Goal: Task Accomplishment & Management: Manage account settings

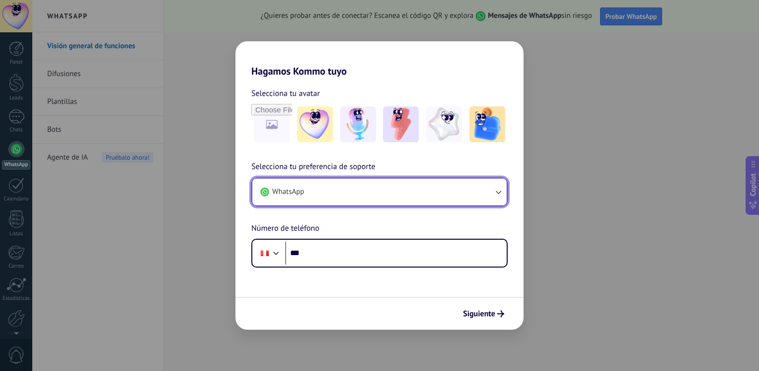
click at [493, 200] on button "WhatsApp" at bounding box center [379, 191] width 254 height 27
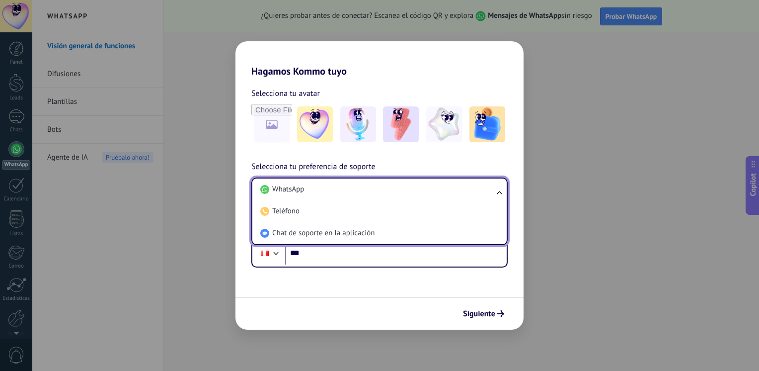
click at [493, 200] on li "WhatsApp" at bounding box center [377, 189] width 242 height 22
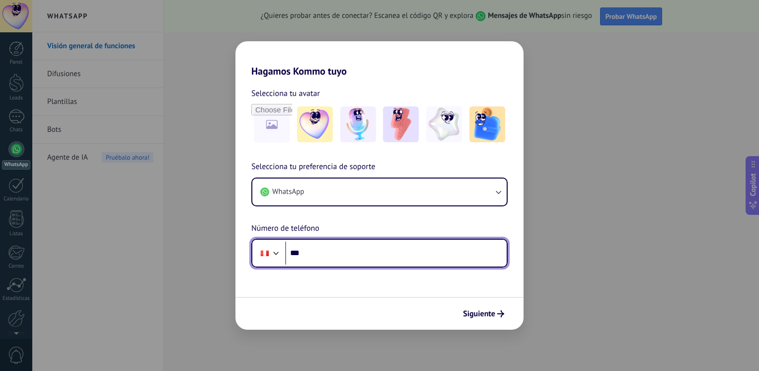
click at [354, 256] on input "***" at bounding box center [396, 252] width 222 height 23
paste input "**********"
type input "**********"
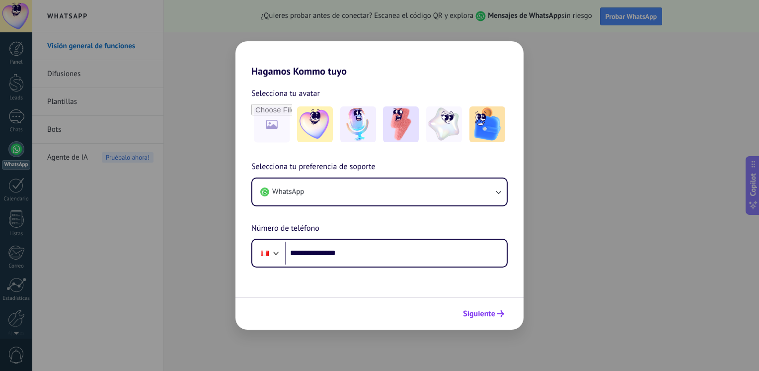
click at [487, 319] on button "Siguiente" at bounding box center [483, 313] width 50 height 17
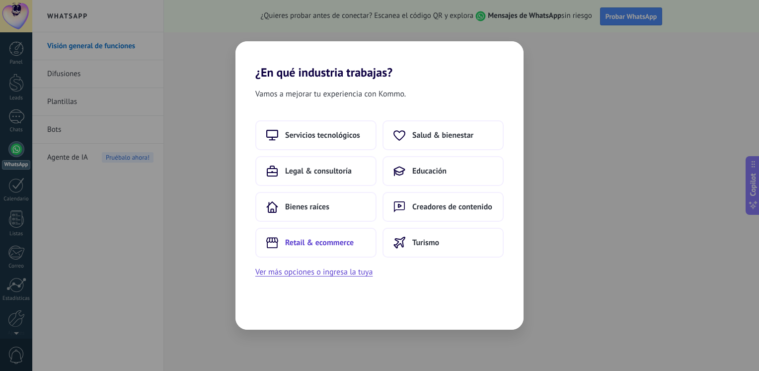
click at [332, 246] on span "Retail & ecommerce" at bounding box center [319, 242] width 69 height 10
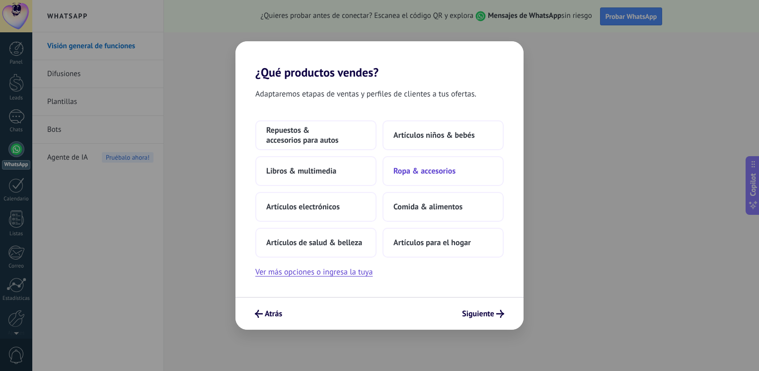
click at [442, 171] on span "Ropa & accesorios" at bounding box center [424, 171] width 62 height 10
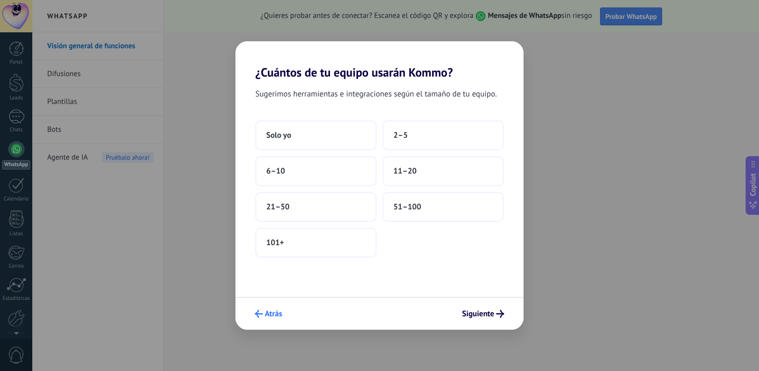
click at [263, 320] on button "Atrás" at bounding box center [268, 313] width 36 height 17
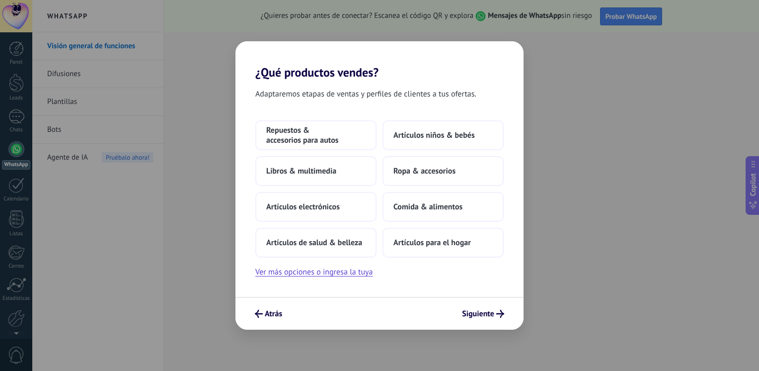
click at [263, 320] on button "Atrás" at bounding box center [268, 313] width 36 height 17
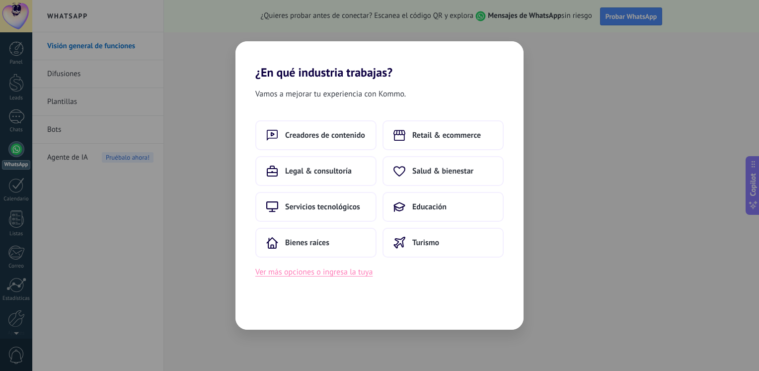
click at [288, 271] on button "Ver más opciones o ingresa la tuya" at bounding box center [313, 271] width 117 height 13
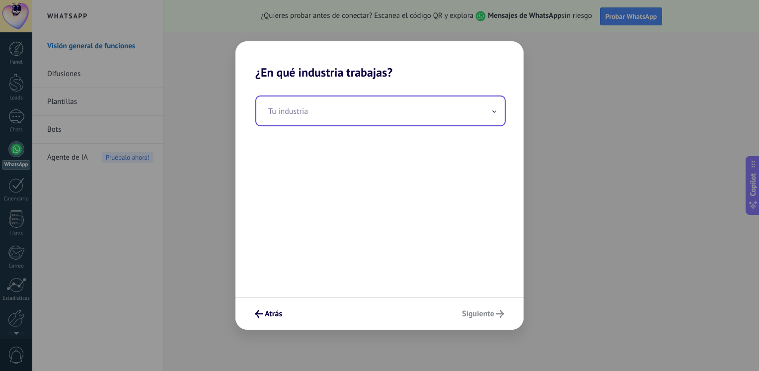
click at [315, 113] on input "text" at bounding box center [380, 110] width 248 height 29
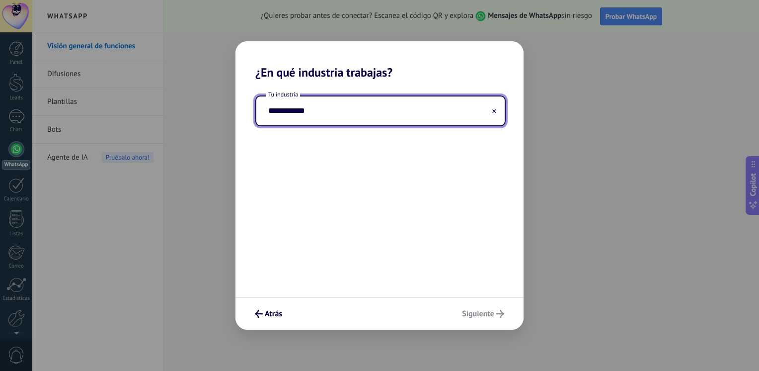
click at [363, 206] on div "**********" at bounding box center [379, 187] width 288 height 217
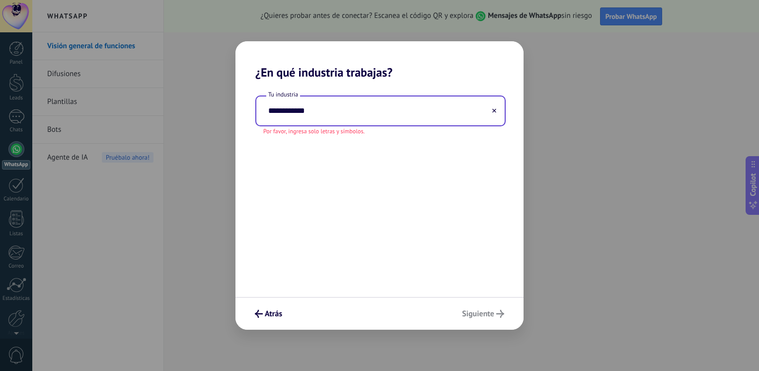
click at [304, 109] on input "**********" at bounding box center [380, 110] width 248 height 29
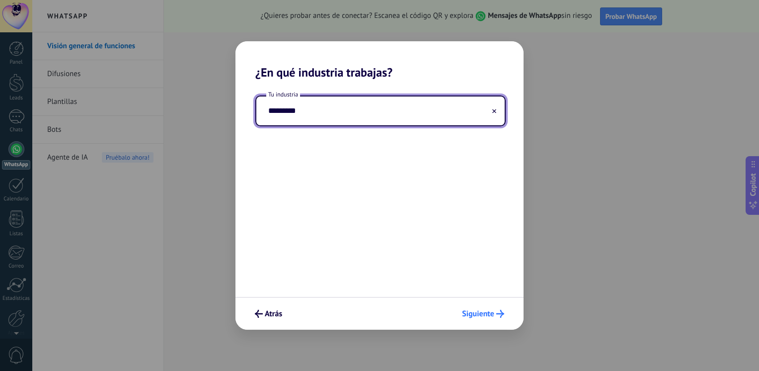
type input "*********"
click at [475, 311] on span "Siguiente" at bounding box center [478, 313] width 32 height 7
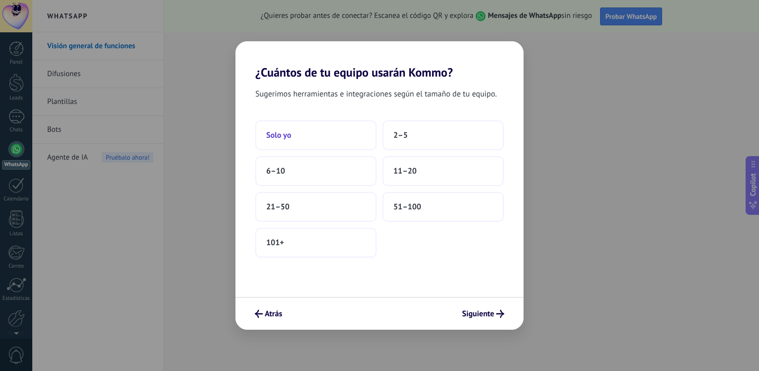
click at [296, 132] on button "Solo yo" at bounding box center [315, 135] width 121 height 30
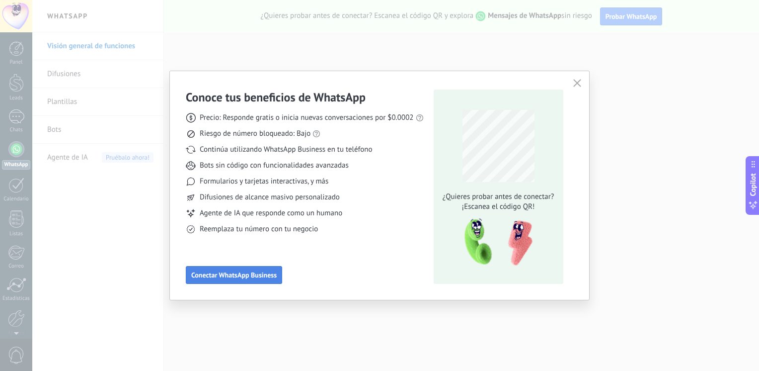
click at [233, 273] on span "Conectar WhatsApp Business" at bounding box center [233, 274] width 85 height 7
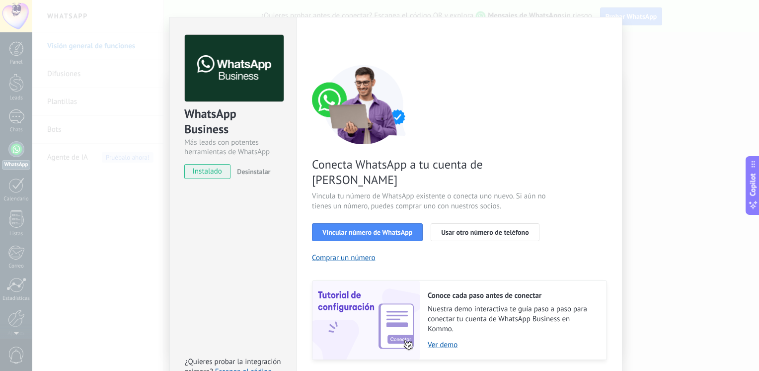
scroll to position [39, 0]
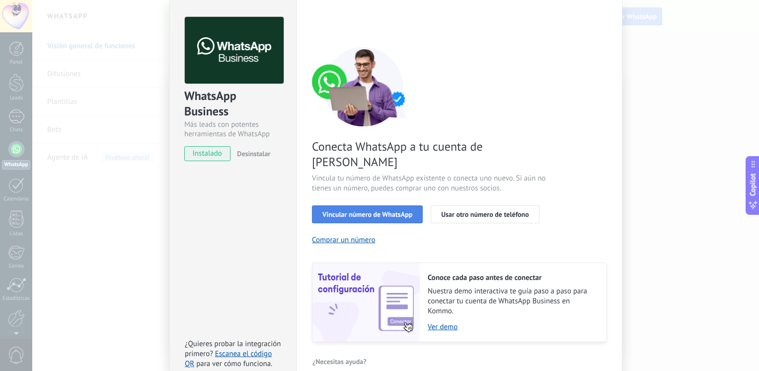
click at [363, 211] on span "Vincular número de WhatsApp" at bounding box center [367, 214] width 90 height 7
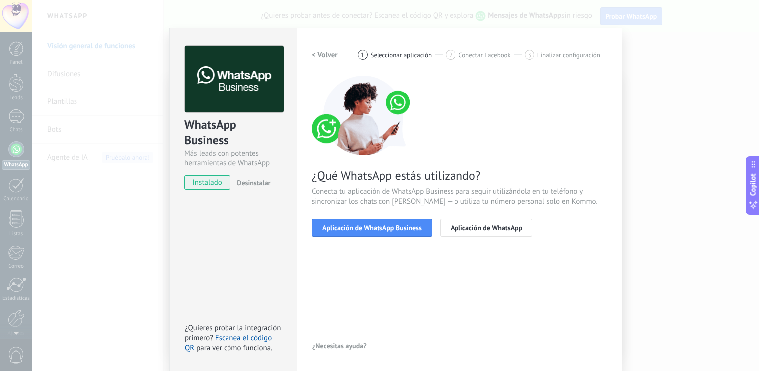
scroll to position [10, 0]
click at [346, 225] on span "Aplicación de WhatsApp Business" at bounding box center [371, 227] width 99 height 7
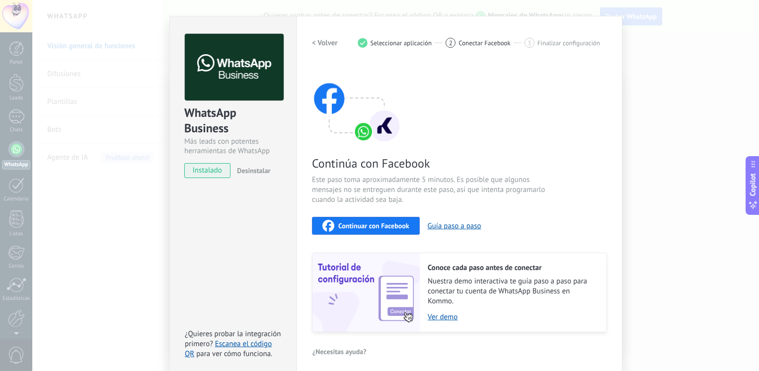
scroll to position [27, 0]
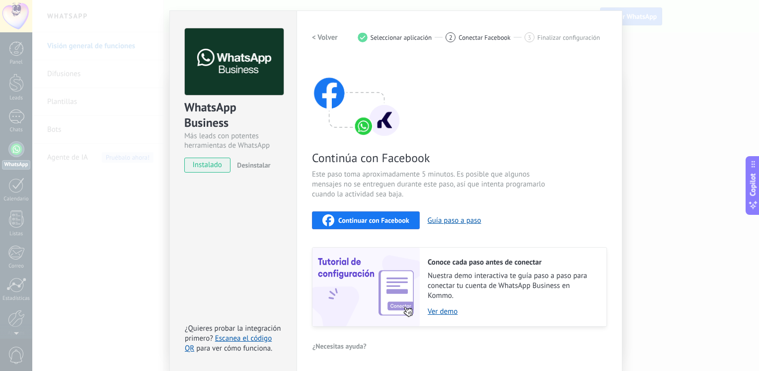
click at [693, 33] on div "WhatsApp Business Más leads con potentes herramientas de WhatsApp instalado Des…" at bounding box center [395, 185] width 727 height 371
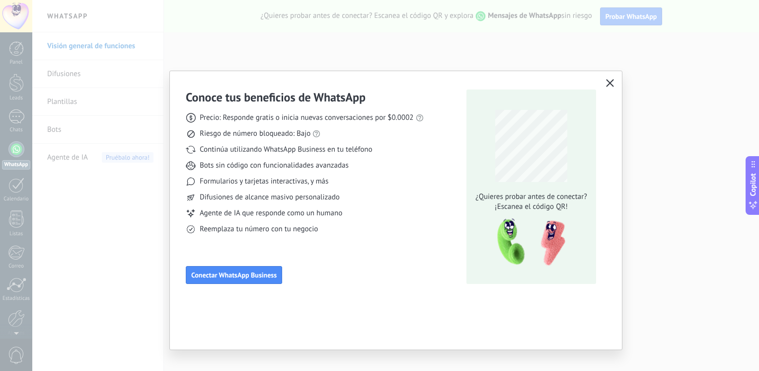
scroll to position [0, 0]
click at [611, 86] on icon "button" at bounding box center [610, 83] width 8 height 8
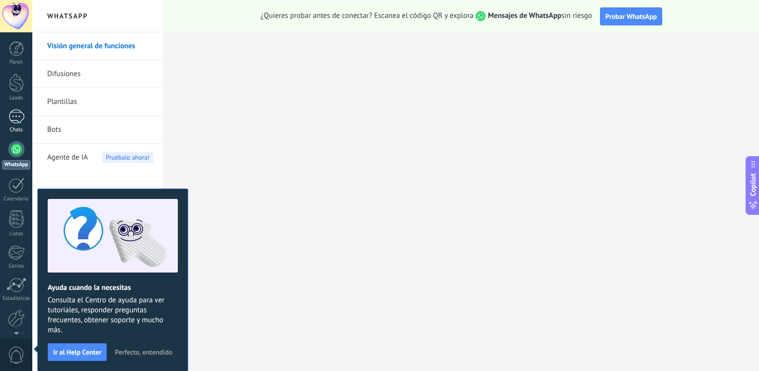
click at [14, 116] on div at bounding box center [16, 116] width 16 height 14
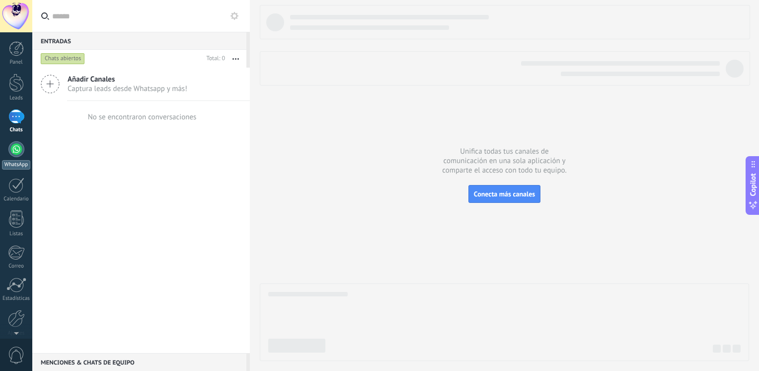
click at [12, 156] on link "WhatsApp" at bounding box center [16, 155] width 32 height 28
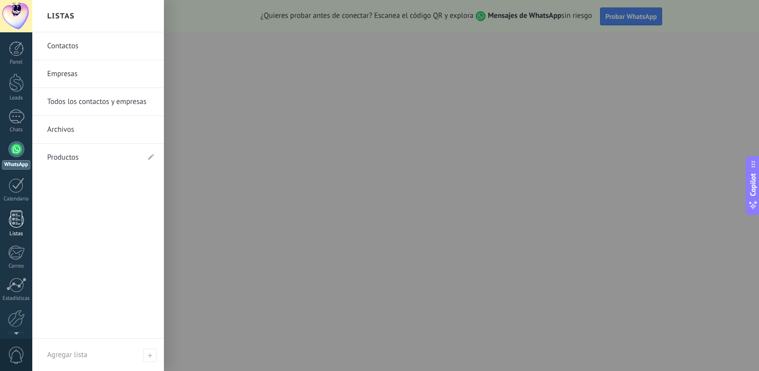
click at [24, 222] on link "Listas" at bounding box center [16, 223] width 32 height 27
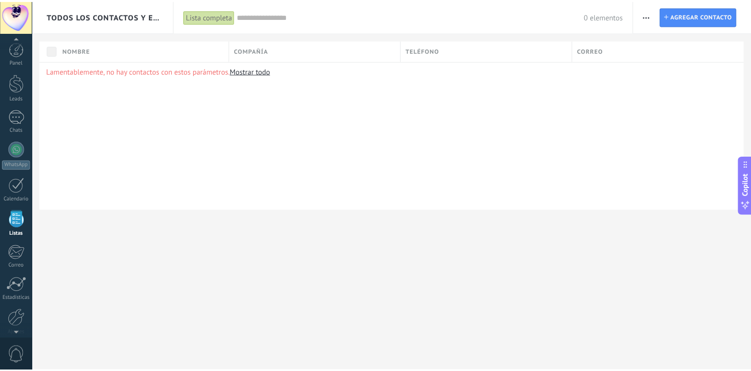
scroll to position [42, 0]
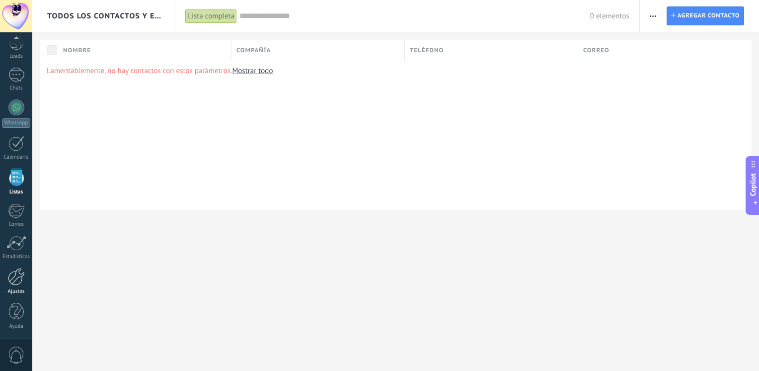
click at [18, 280] on div at bounding box center [16, 276] width 17 height 17
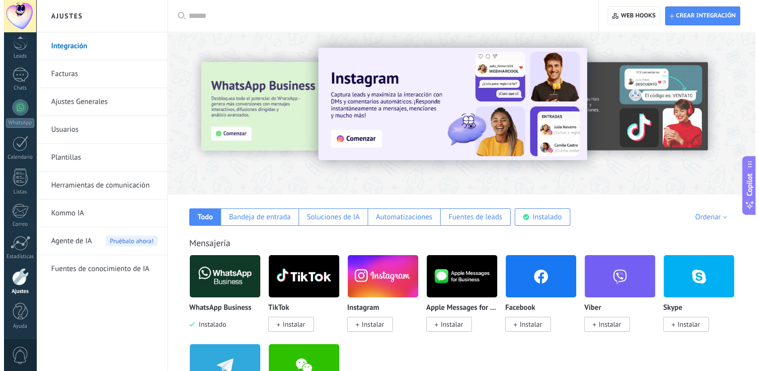
scroll to position [82, 0]
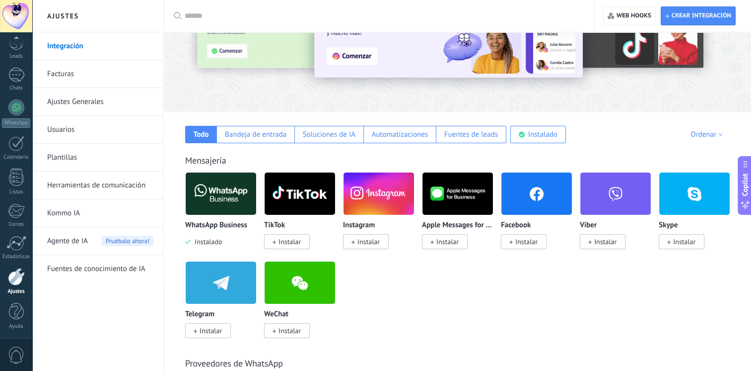
click at [211, 180] on img at bounding box center [221, 193] width 71 height 48
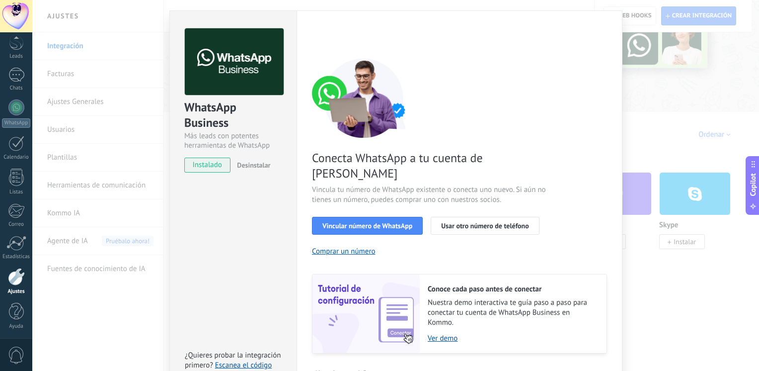
scroll to position [39, 0]
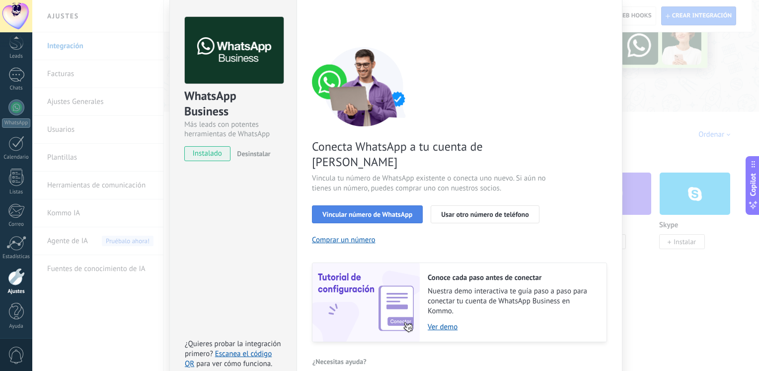
click at [347, 211] on span "Vincular número de WhatsApp" at bounding box center [367, 214] width 90 height 7
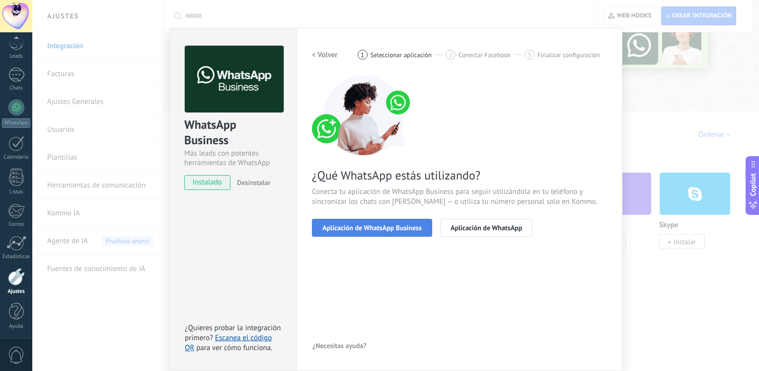
click at [334, 224] on span "Aplicación de WhatsApp Business" at bounding box center [371, 227] width 99 height 7
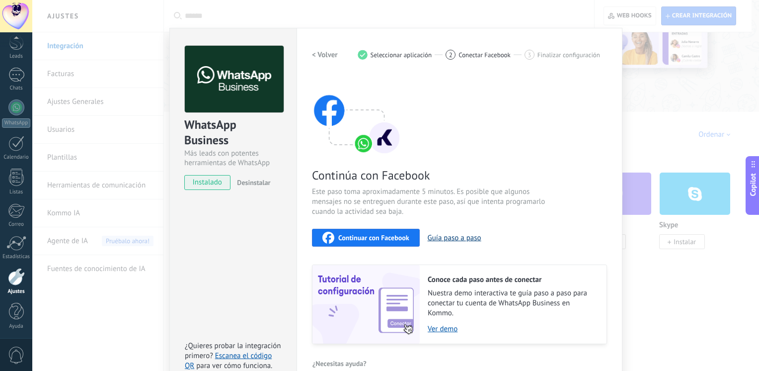
click at [444, 236] on button "Guía paso a paso" at bounding box center [455, 237] width 54 height 9
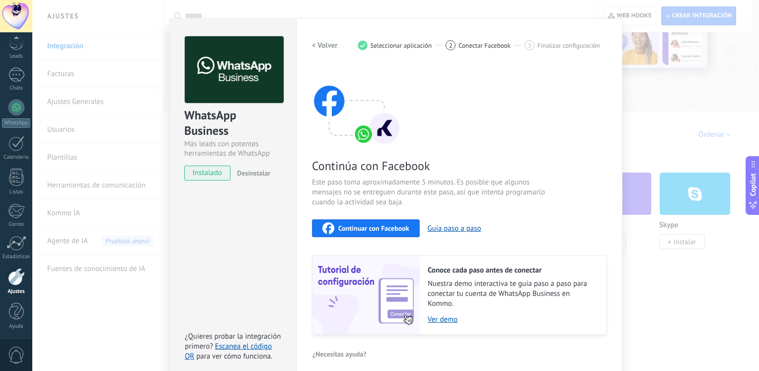
scroll to position [27, 0]
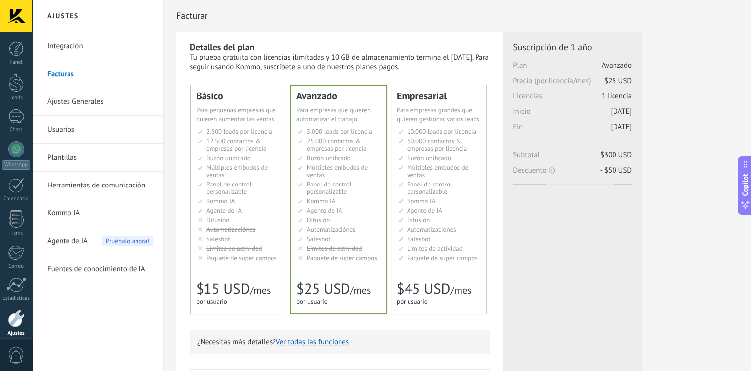
click at [241, 178] on li "Множество воронок Multiple sales pipelines Múltiples embudos de ventas Vários f…" at bounding box center [239, 170] width 83 height 15
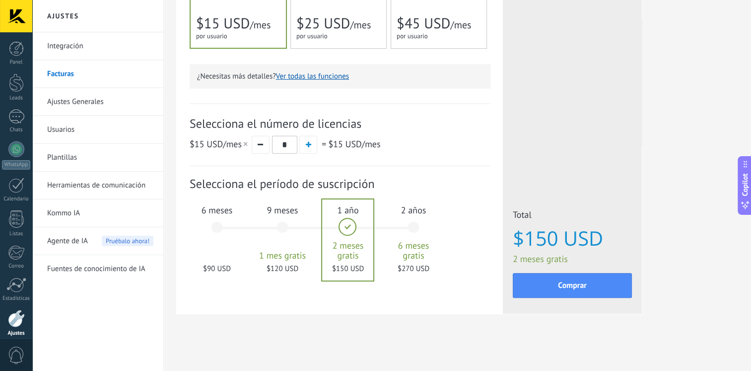
scroll to position [183, 0]
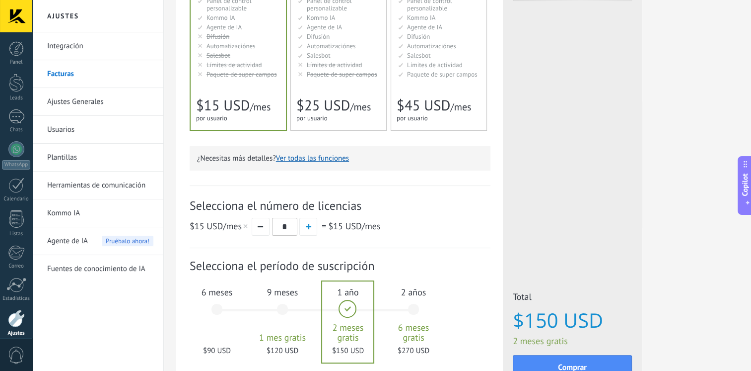
click at [276, 305] on div "9 meses 1 mes gratis $120 USD" at bounding box center [283, 314] width 54 height 70
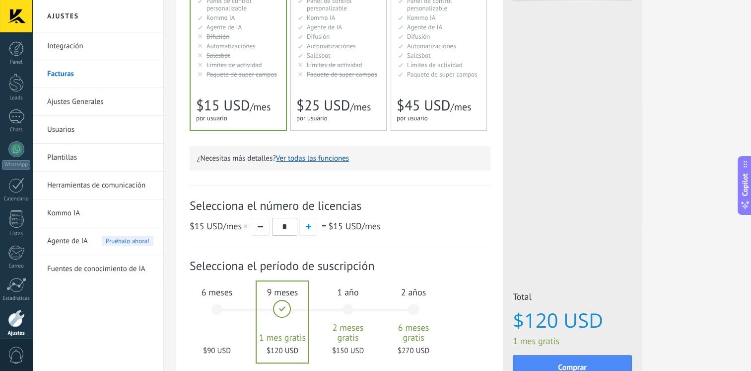
click at [216, 305] on div "6 meses $90 USD" at bounding box center [217, 314] width 54 height 70
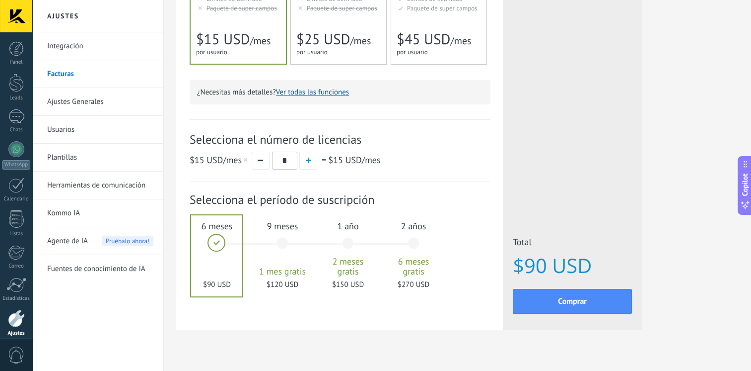
scroll to position [266, 0]
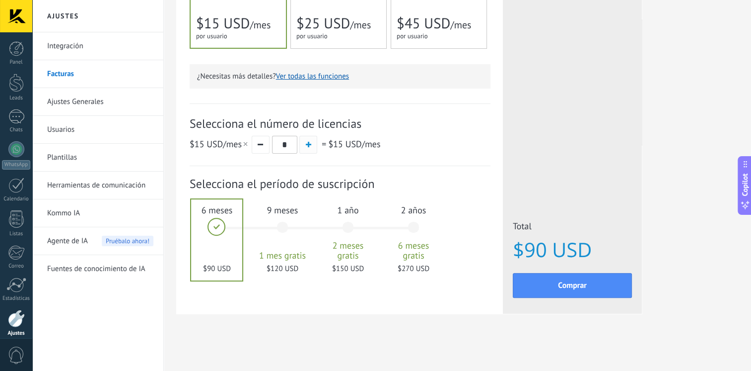
click at [308, 146] on span "button" at bounding box center [308, 144] width 5 height 5
click at [267, 146] on button "button" at bounding box center [261, 145] width 18 height 18
type input "*"
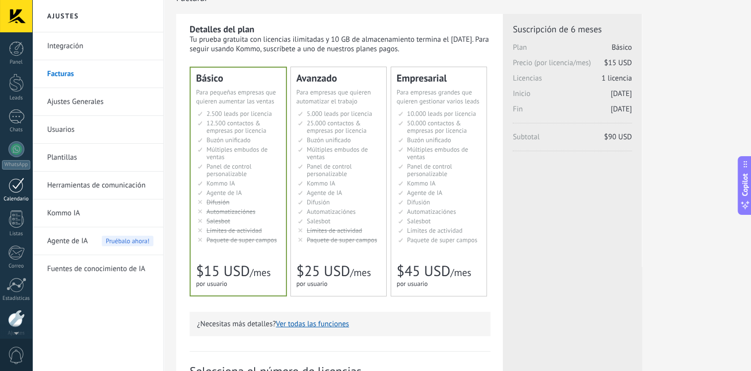
scroll to position [42, 0]
click at [13, 143] on div at bounding box center [16, 143] width 16 height 15
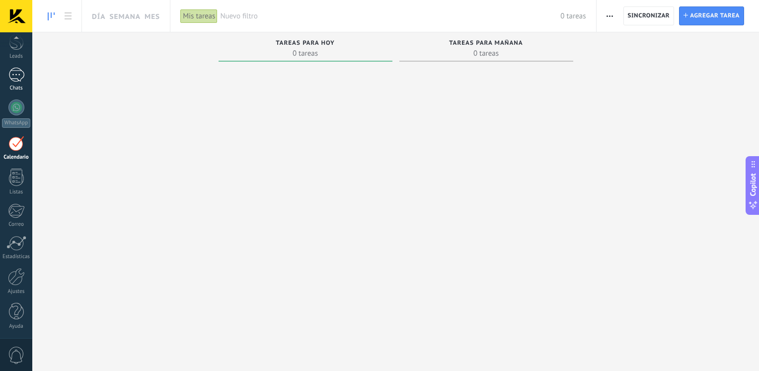
click at [16, 75] on div at bounding box center [16, 75] width 16 height 14
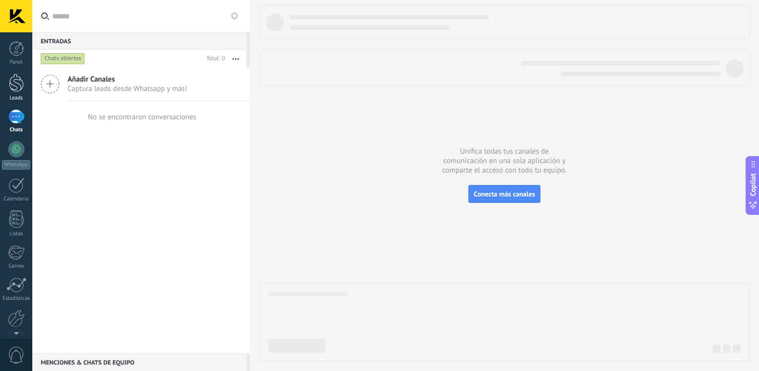
click at [15, 82] on div at bounding box center [16, 83] width 15 height 18
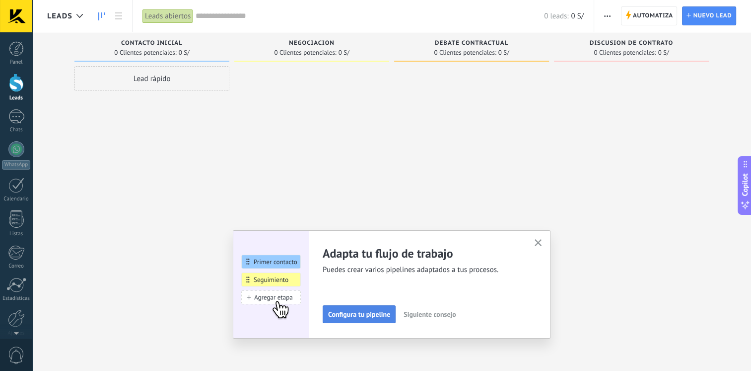
click at [382, 315] on span "Configura tu pipeline" at bounding box center [359, 313] width 62 height 7
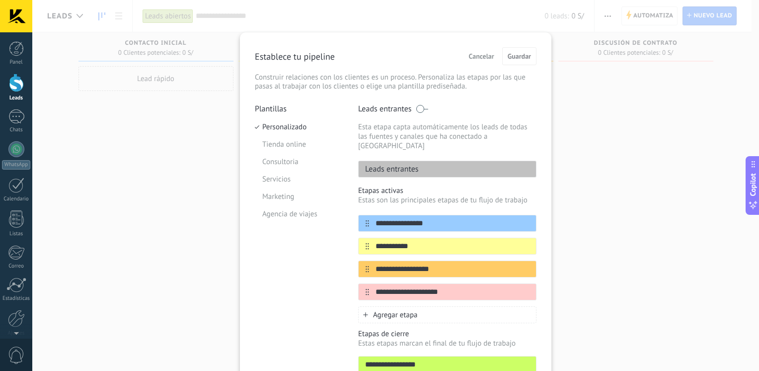
click at [475, 57] on span "Cancelar" at bounding box center [481, 56] width 25 height 7
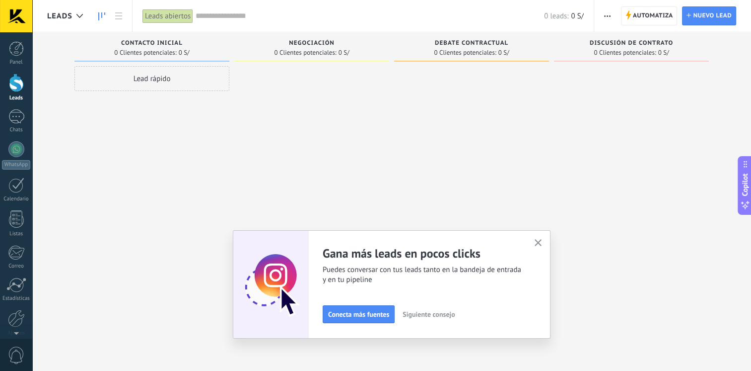
click at [542, 239] on icon "button" at bounding box center [538, 242] width 7 height 7
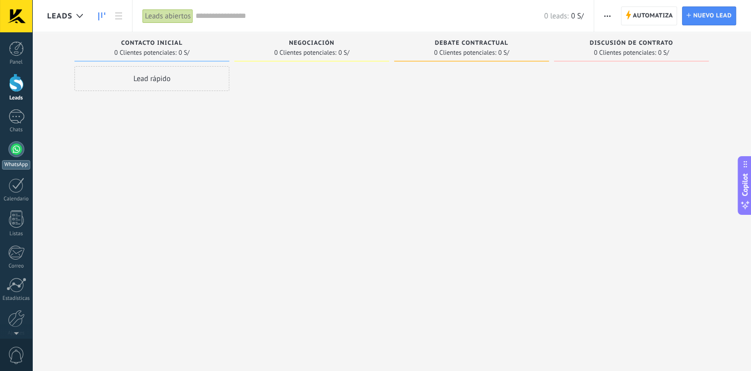
click at [16, 152] on div at bounding box center [16, 149] width 16 height 16
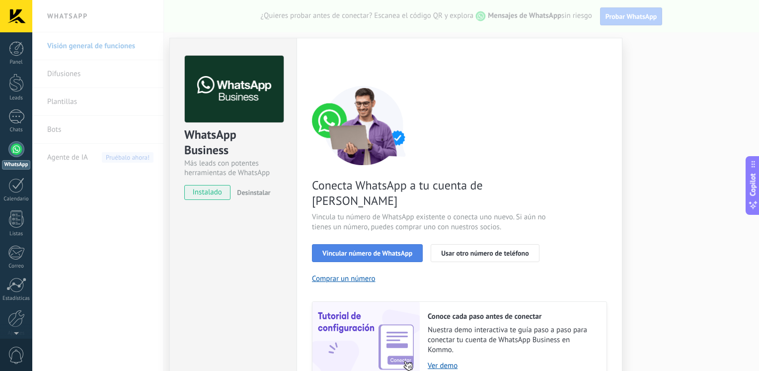
click at [364, 249] on span "Vincular número de WhatsApp" at bounding box center [367, 252] width 90 height 7
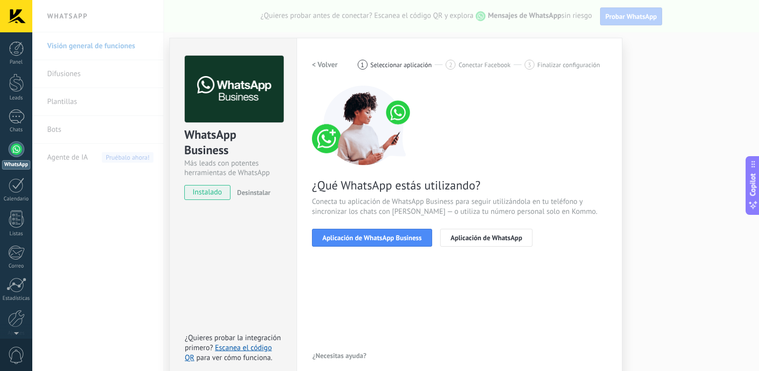
scroll to position [10, 0]
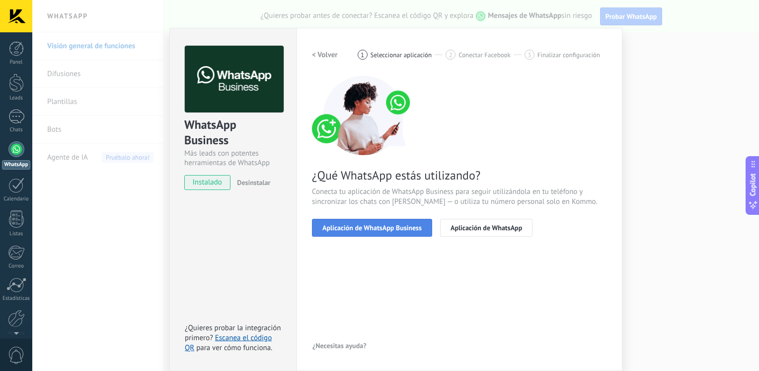
click at [366, 226] on span "Aplicación de WhatsApp Business" at bounding box center [371, 227] width 99 height 7
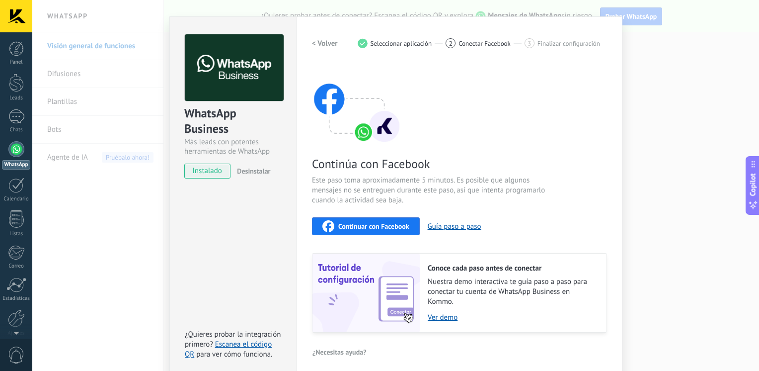
scroll to position [27, 0]
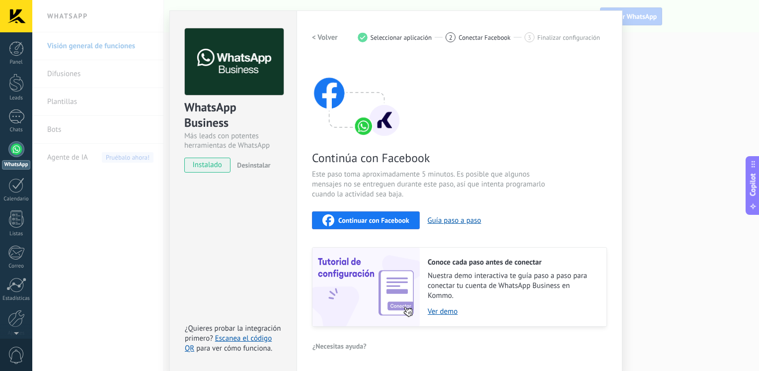
click at [366, 223] on span "Continuar con Facebook" at bounding box center [373, 220] width 71 height 7
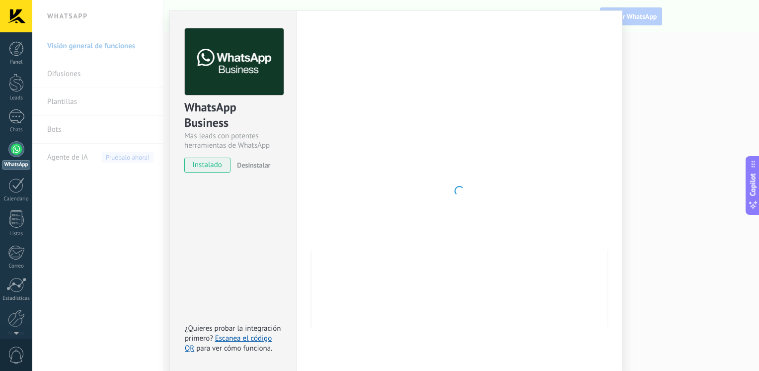
click at [129, 245] on div "WhatsApp Business Más leads con potentes herramientas de WhatsApp instalado Des…" at bounding box center [395, 185] width 727 height 371
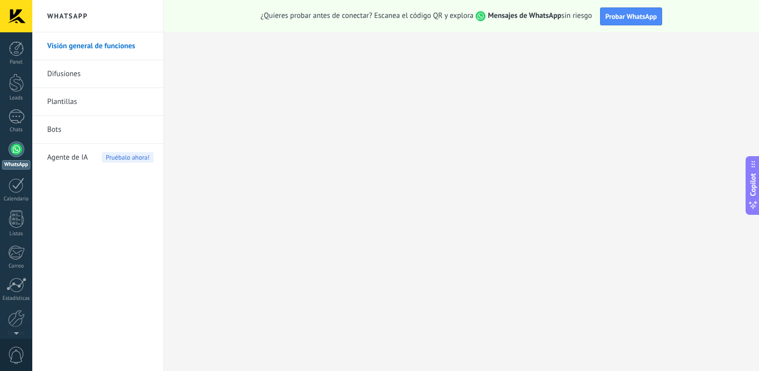
scroll to position [0, 0]
click at [14, 122] on div at bounding box center [16, 116] width 16 height 14
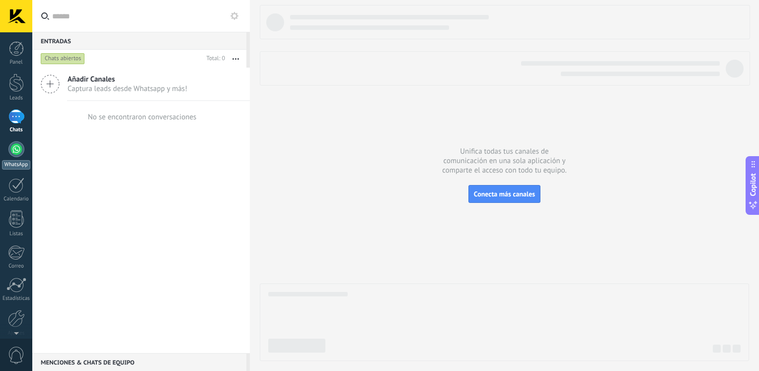
click at [20, 152] on div at bounding box center [16, 149] width 16 height 16
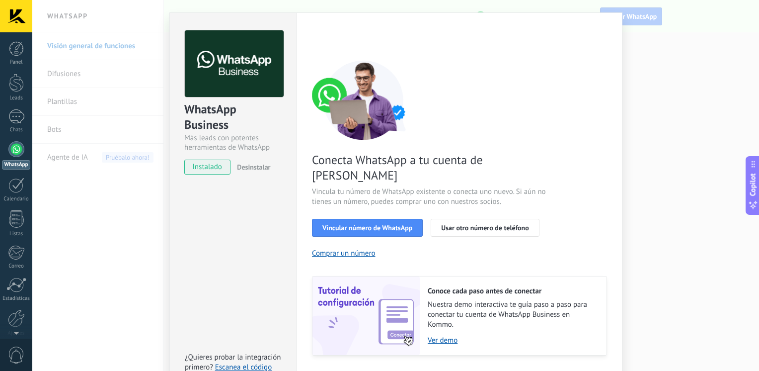
scroll to position [39, 0]
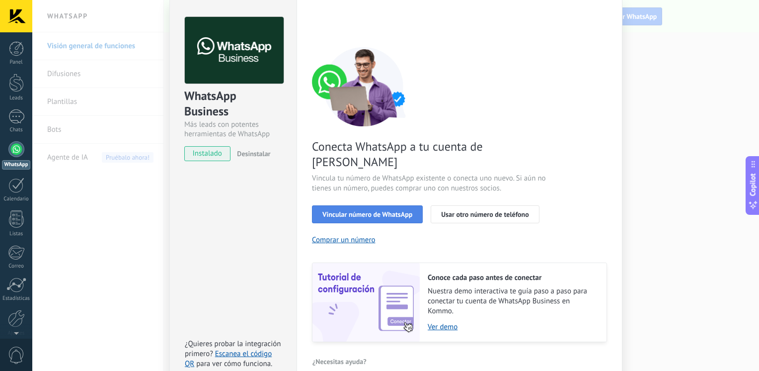
click at [360, 211] on span "Vincular número de WhatsApp" at bounding box center [367, 214] width 90 height 7
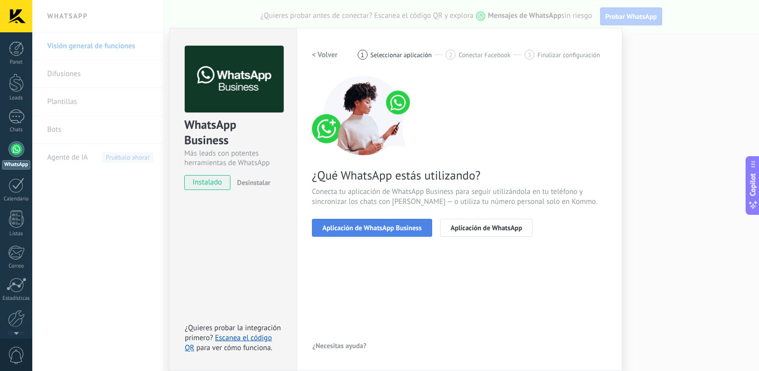
click at [360, 230] on span "Aplicación de WhatsApp Business" at bounding box center [371, 227] width 99 height 7
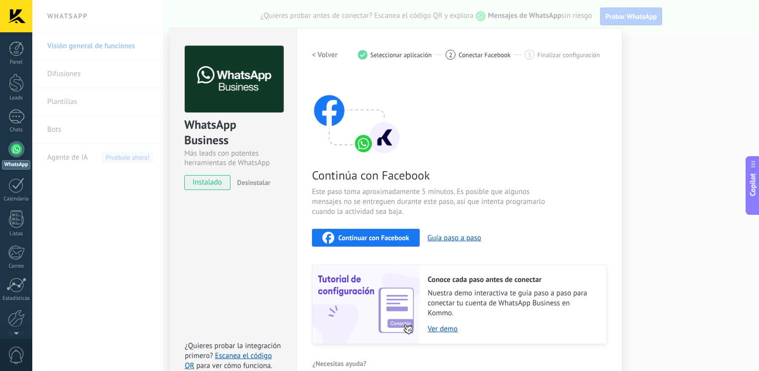
click at [360, 229] on button "Continuar con Facebook" at bounding box center [366, 237] width 108 height 18
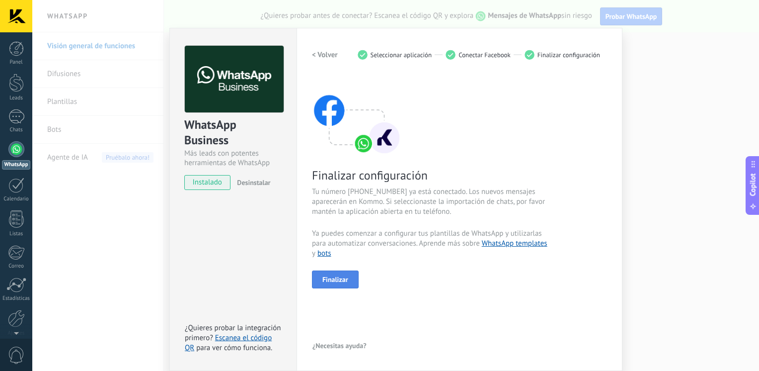
click at [330, 280] on span "Finalizar" at bounding box center [335, 279] width 26 height 7
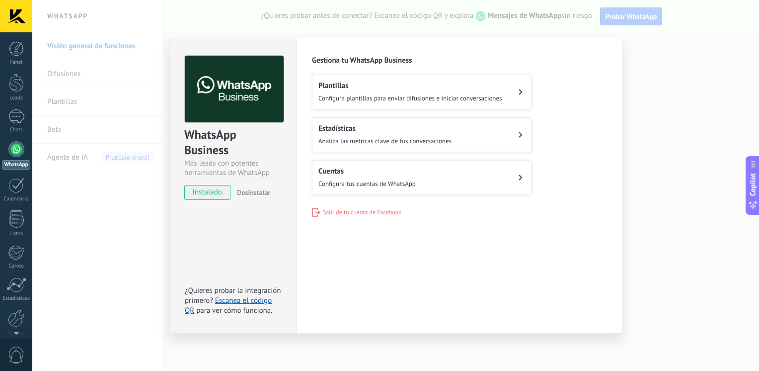
click at [479, 170] on button "Cuentas Configura tus cuentas de WhatsApp" at bounding box center [422, 177] width 220 height 35
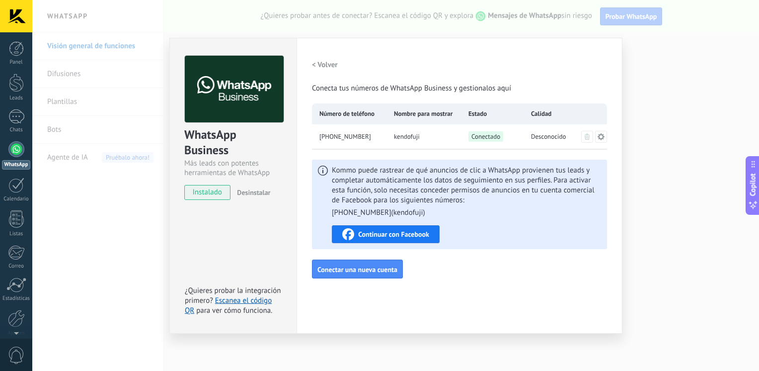
click at [649, 83] on div "WhatsApp Business Más leads con potentes herramientas de WhatsApp instalado Des…" at bounding box center [395, 185] width 727 height 371
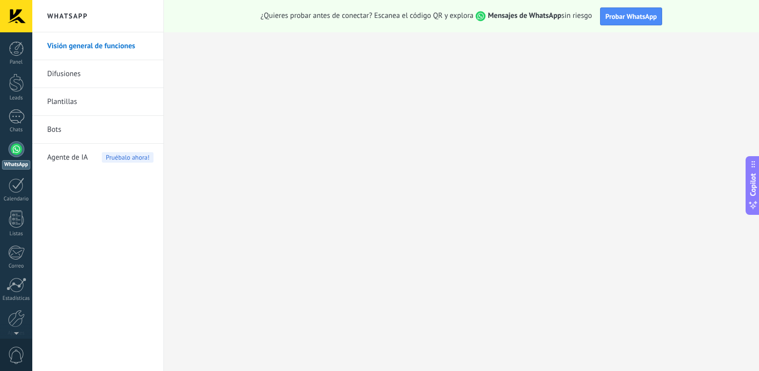
click at [12, 25] on div at bounding box center [16, 16] width 32 height 32
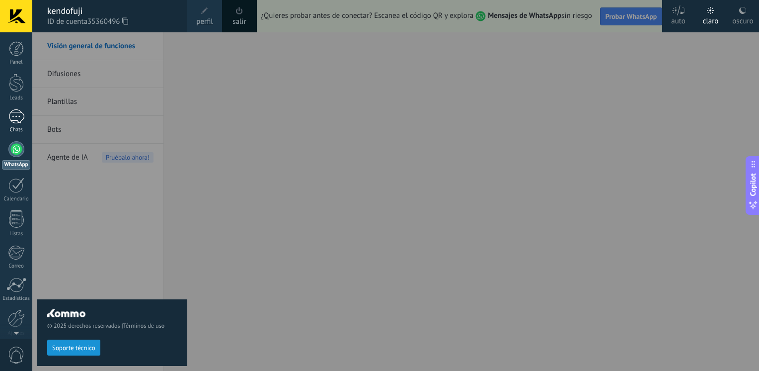
click at [14, 113] on div at bounding box center [16, 116] width 16 height 14
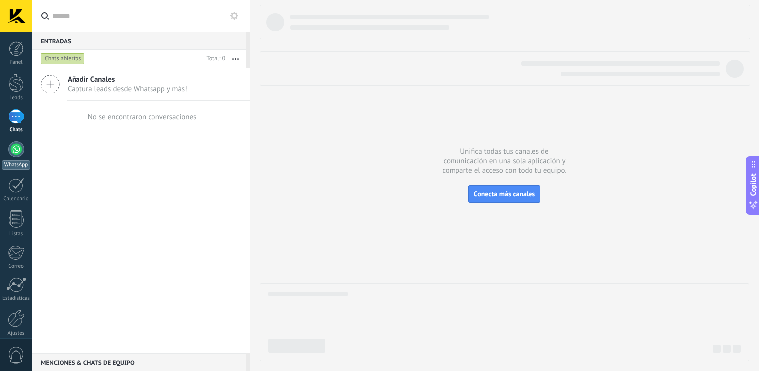
click at [12, 149] on div at bounding box center [16, 149] width 16 height 16
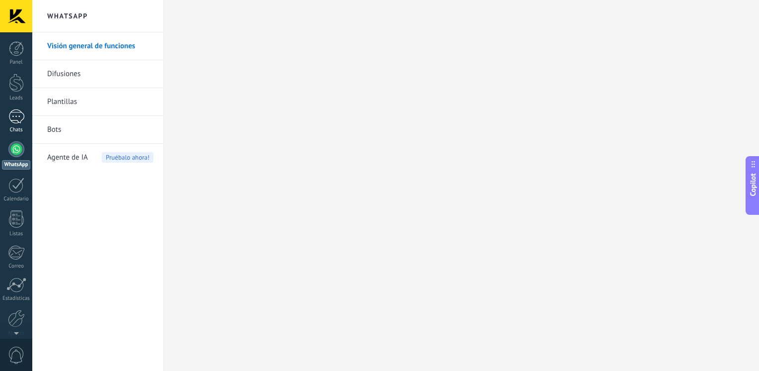
click at [12, 122] on div at bounding box center [16, 116] width 16 height 14
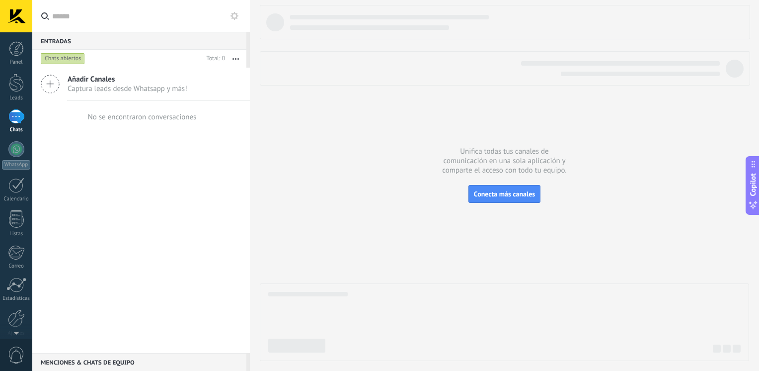
click at [106, 81] on span "Añadir Canales" at bounding box center [128, 78] width 120 height 9
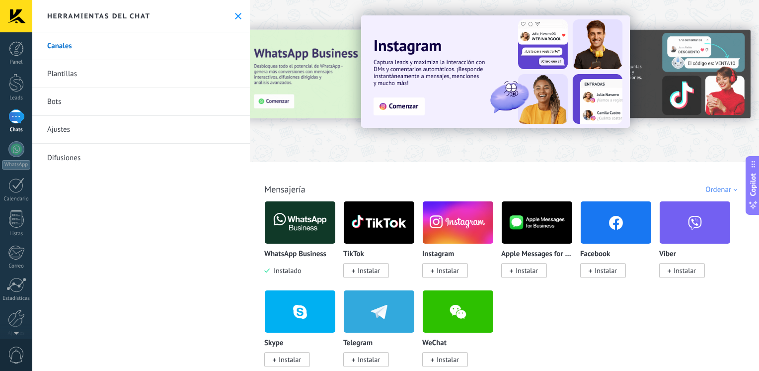
click at [308, 236] on img at bounding box center [300, 222] width 71 height 48
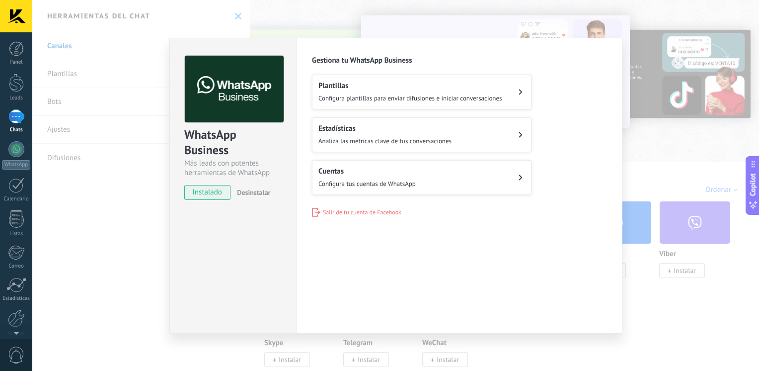
click at [271, 25] on div "WhatsApp Business Más leads con potentes herramientas de WhatsApp instalado Des…" at bounding box center [395, 185] width 727 height 371
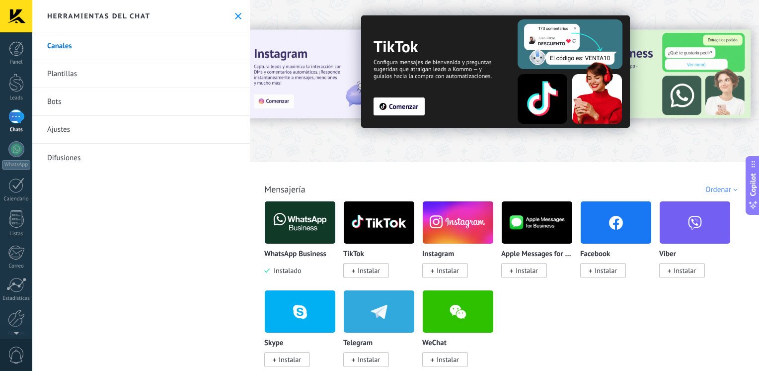
click at [12, 123] on div at bounding box center [16, 116] width 16 height 14
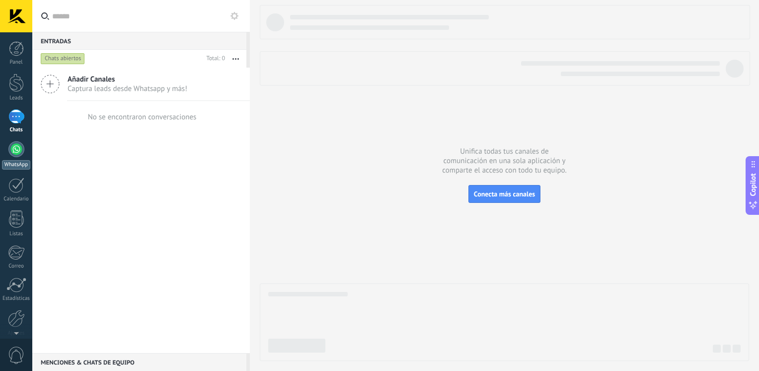
click at [10, 145] on div at bounding box center [16, 149] width 16 height 16
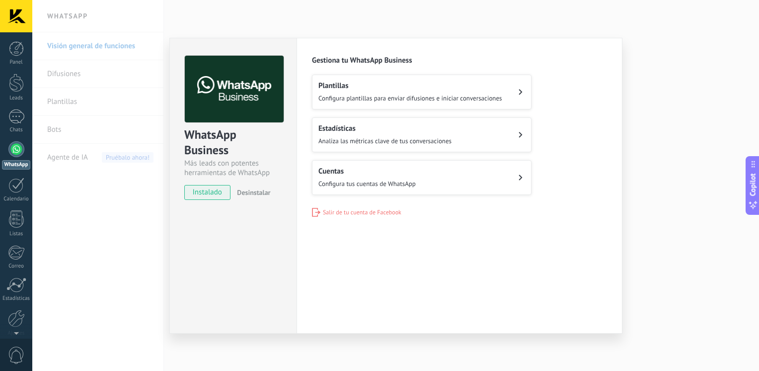
click at [352, 176] on div "Cuentas Configura tus cuentas de WhatsApp" at bounding box center [366, 177] width 97 height 22
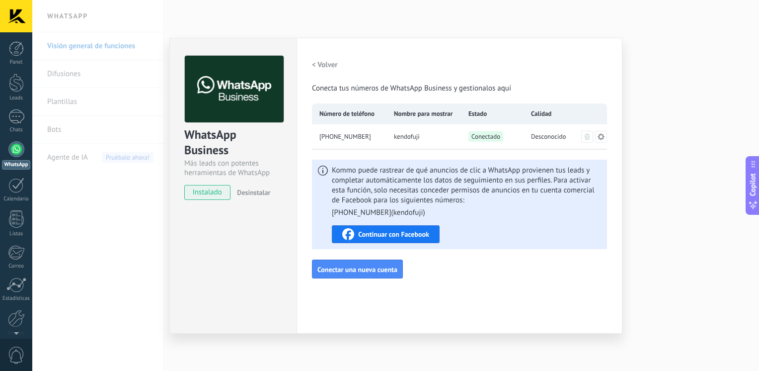
click at [602, 136] on icon at bounding box center [600, 136] width 7 height 7
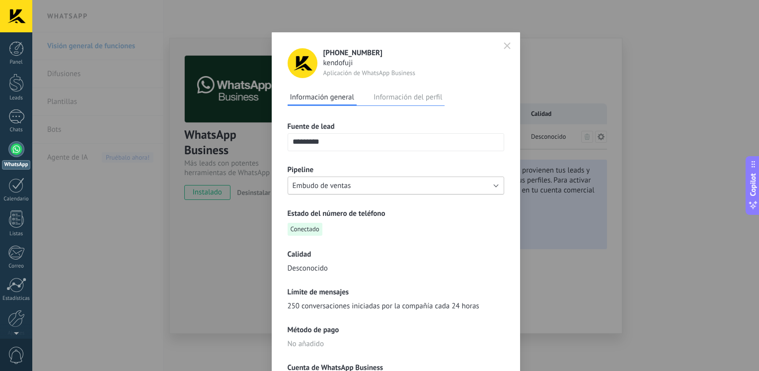
click at [433, 186] on button "Embudo de ventas" at bounding box center [396, 185] width 217 height 18
click at [456, 211] on h3 "Estado del número de teléfono" at bounding box center [396, 213] width 217 height 9
click at [489, 186] on button "Embudo de ventas" at bounding box center [396, 185] width 217 height 18
click at [493, 184] on span "Embudo de ventas" at bounding box center [391, 185] width 219 height 9
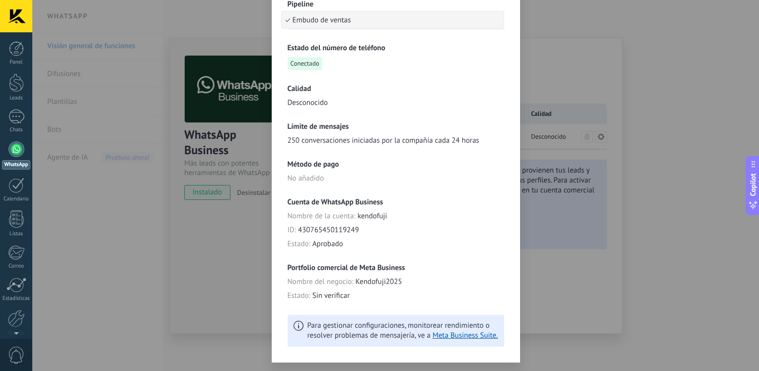
scroll to position [189, 0]
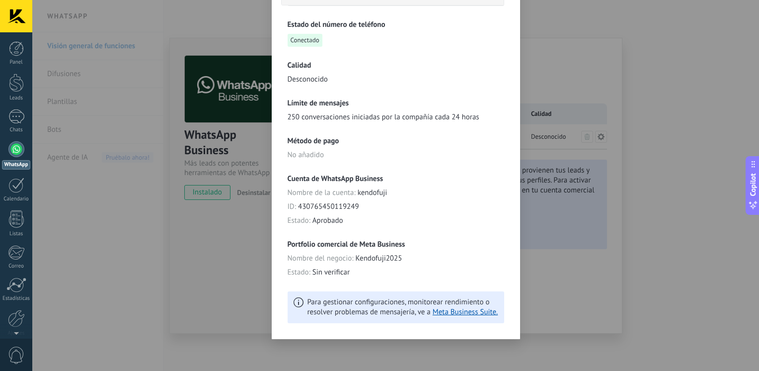
click at [415, 200] on div "Cuenta de WhatsApp Business Nombre de la cuenta : kendofuji ID : 43076545011924…" at bounding box center [396, 200] width 217 height 52
click at [580, 243] on div "**********" at bounding box center [395, 185] width 727 height 371
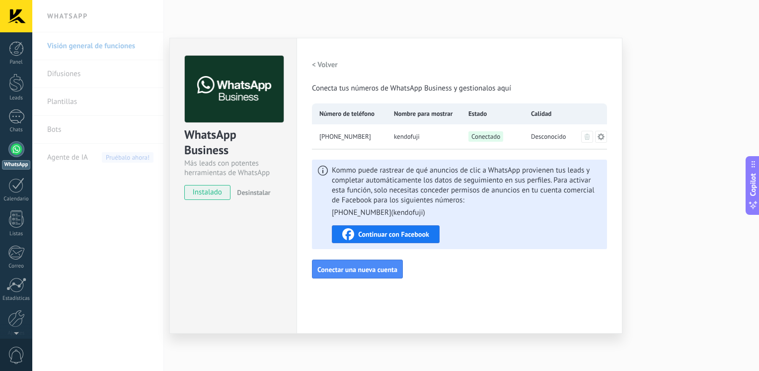
scroll to position [0, 0]
click at [689, 146] on div "WhatsApp Business Más leads con potentes herramientas de WhatsApp instalado Des…" at bounding box center [395, 185] width 727 height 371
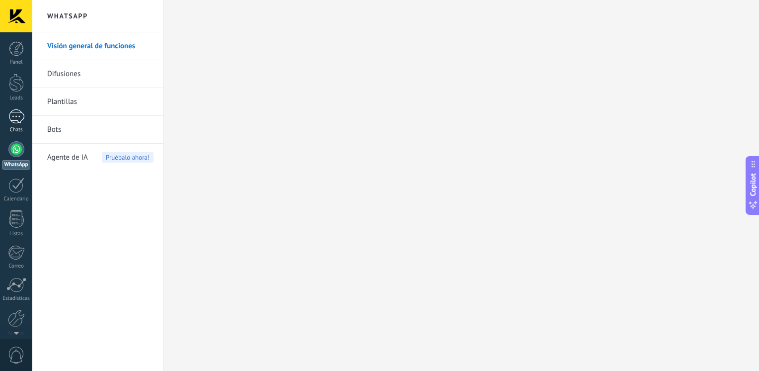
click at [18, 119] on div at bounding box center [16, 116] width 16 height 14
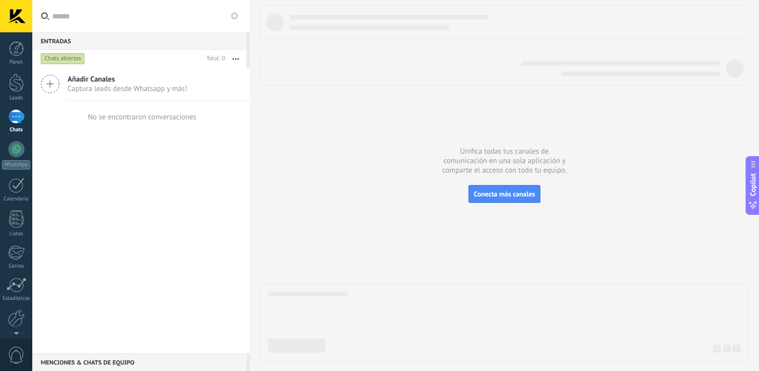
click at [94, 79] on span "Añadir Canales" at bounding box center [128, 78] width 120 height 9
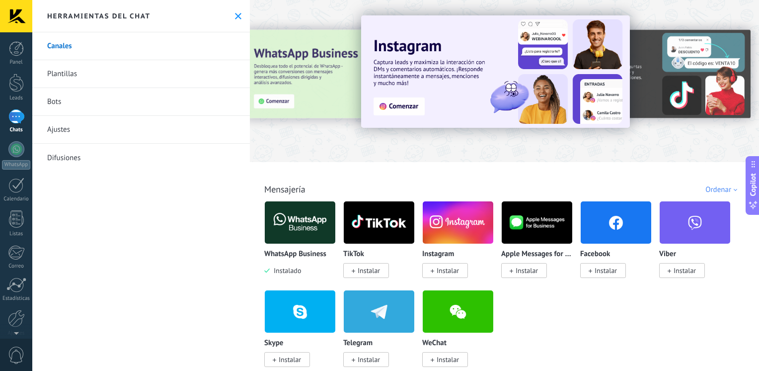
click at [10, 115] on div at bounding box center [16, 116] width 16 height 14
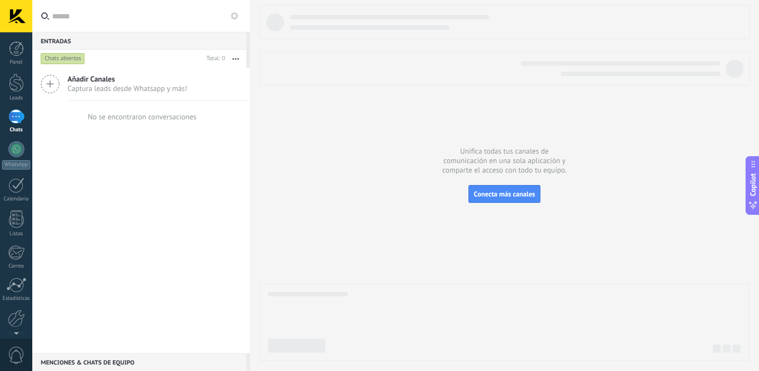
click at [41, 83] on icon at bounding box center [50, 83] width 19 height 19
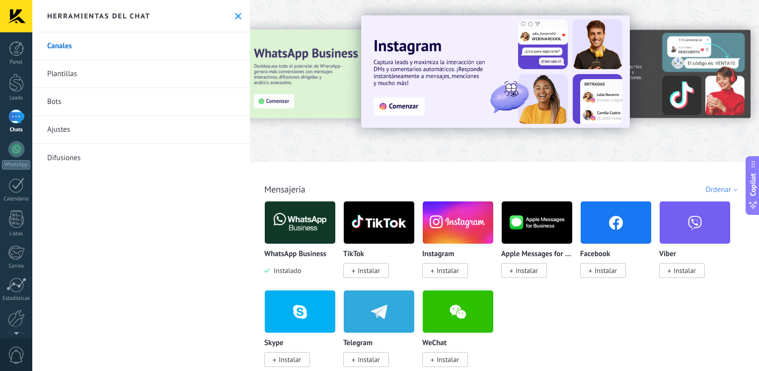
click at [293, 228] on img at bounding box center [300, 222] width 71 height 48
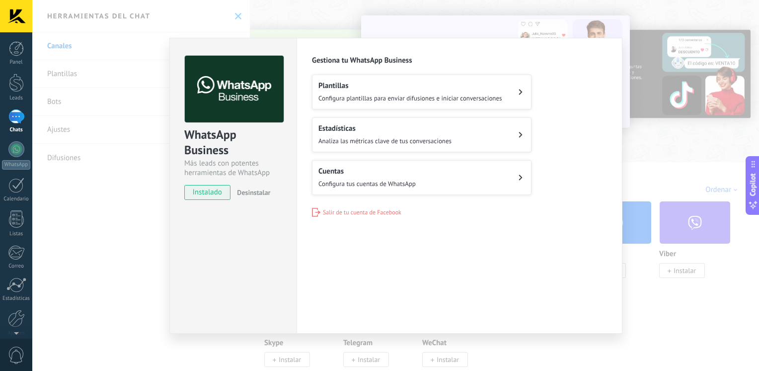
click at [405, 132] on h2 "Estadísticas" at bounding box center [384, 128] width 133 height 9
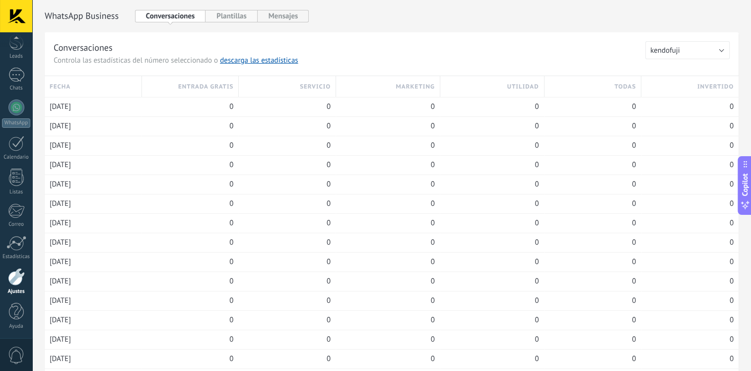
click at [226, 16] on button "Plantillas" at bounding box center [232, 16] width 52 height 12
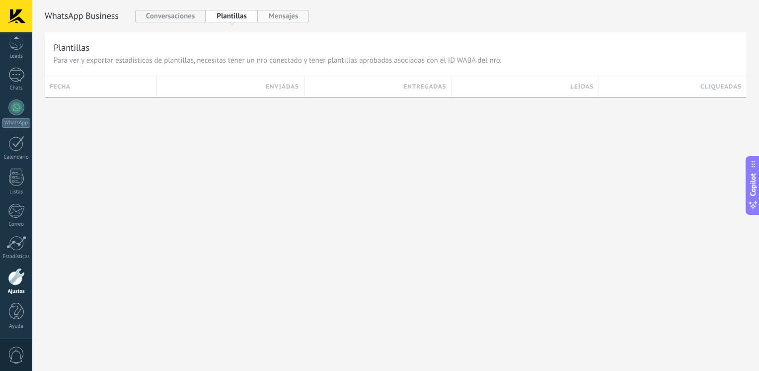
click at [278, 17] on button "Mensajes" at bounding box center [284, 16] width 52 height 12
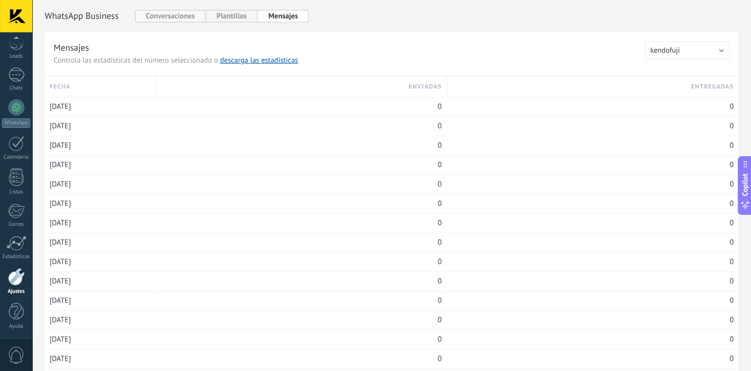
click at [175, 19] on button "Conversaciones" at bounding box center [170, 16] width 71 height 12
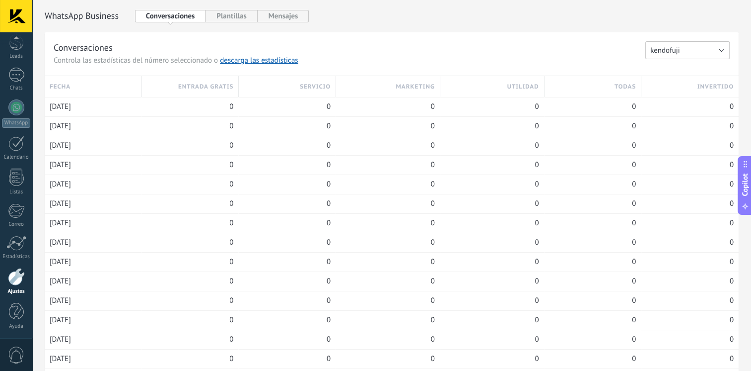
click at [676, 51] on span "kendofuji" at bounding box center [666, 50] width 30 height 9
click at [539, 61] on div "Conversaciones Controla las estadísticas del número seleccionado o descarga las…" at bounding box center [350, 53] width 592 height 24
click at [16, 102] on div at bounding box center [16, 107] width 16 height 16
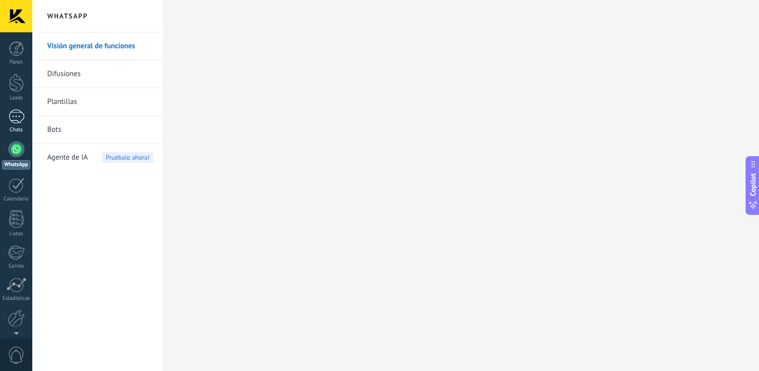
click at [13, 123] on div at bounding box center [16, 116] width 16 height 14
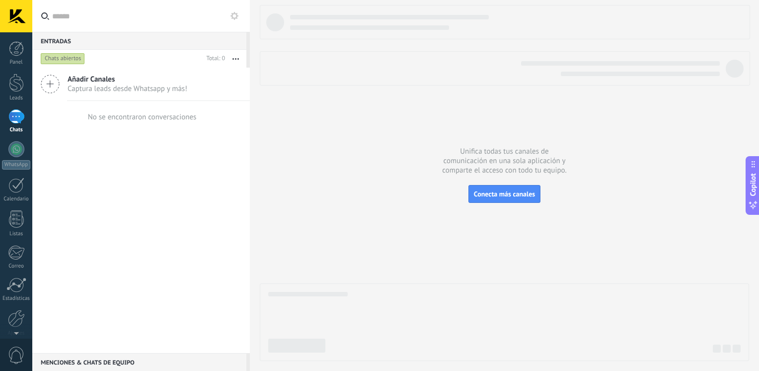
click at [235, 13] on use at bounding box center [234, 16] width 8 height 8
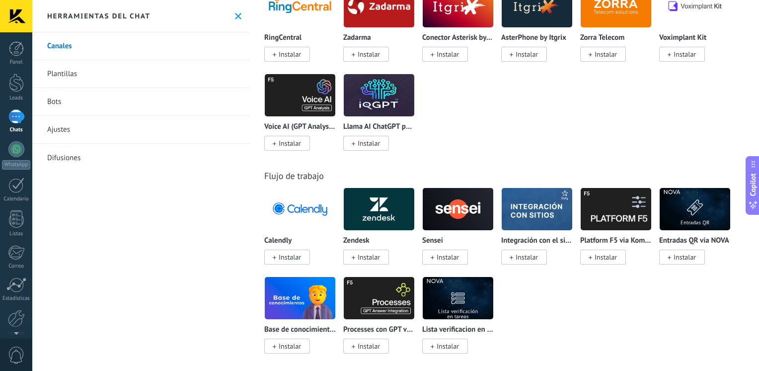
scroll to position [1572, 0]
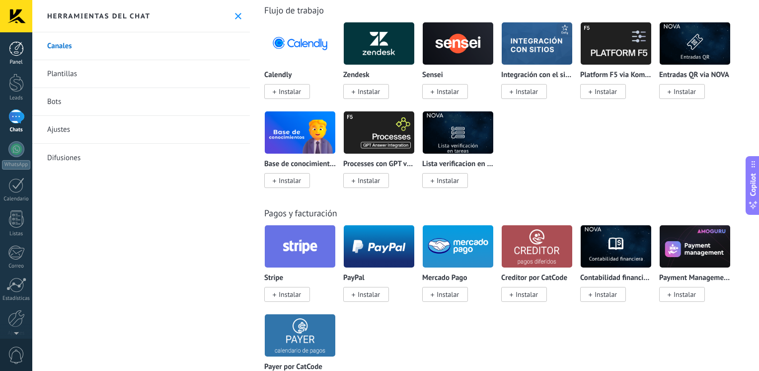
click at [18, 51] on div at bounding box center [16, 48] width 15 height 15
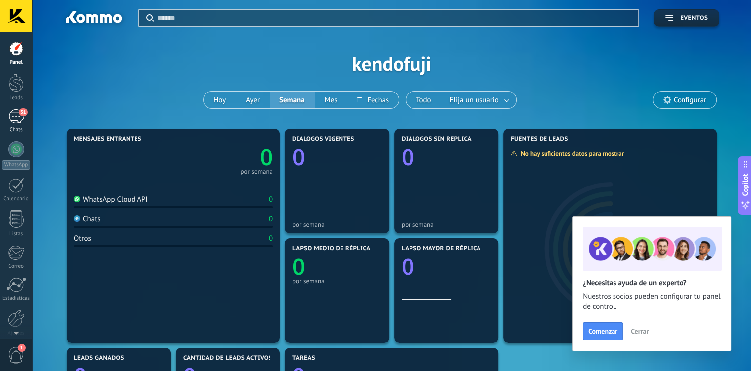
click at [12, 117] on div "31" at bounding box center [16, 116] width 16 height 14
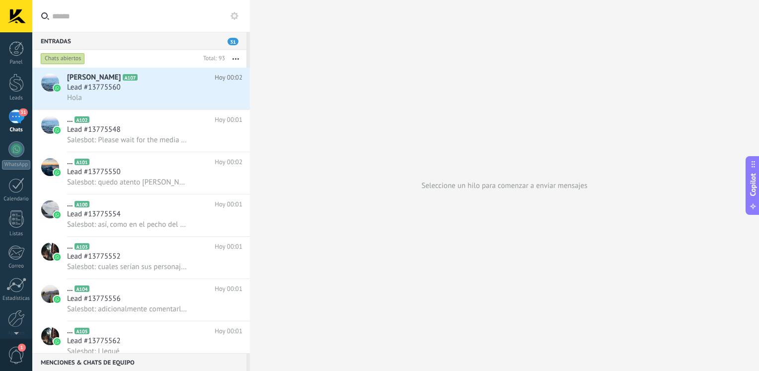
click at [224, 38] on div "Entradas 31" at bounding box center [139, 41] width 214 height 18
click at [13, 112] on div "31" at bounding box center [16, 116] width 16 height 14
click at [21, 47] on div at bounding box center [16, 48] width 15 height 15
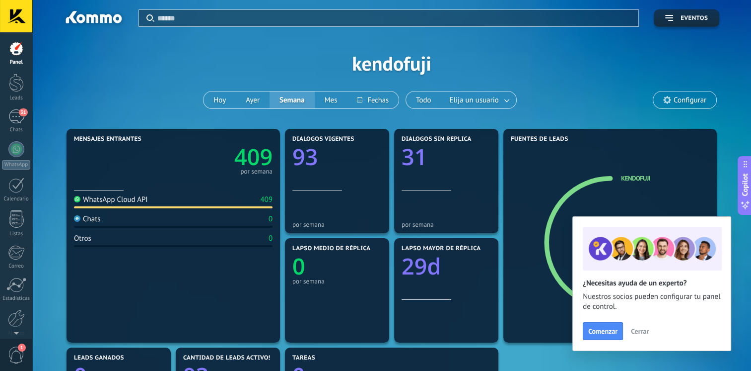
click at [642, 332] on span "Cerrar" at bounding box center [640, 330] width 18 height 7
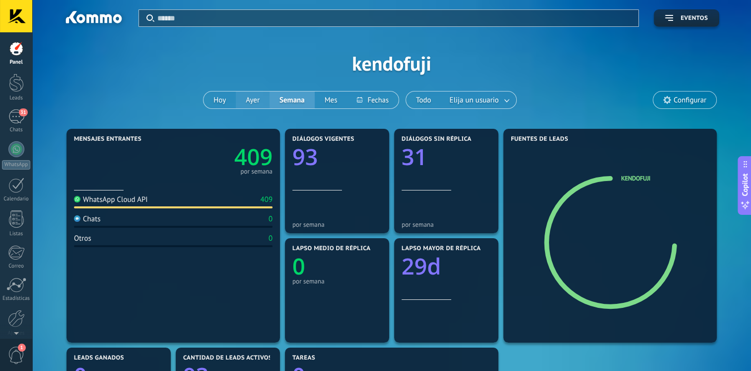
click at [254, 94] on button "Ayer" at bounding box center [253, 99] width 34 height 17
click at [421, 100] on button "Todo" at bounding box center [423, 99] width 35 height 17
click at [334, 100] on button "Mes" at bounding box center [331, 99] width 33 height 17
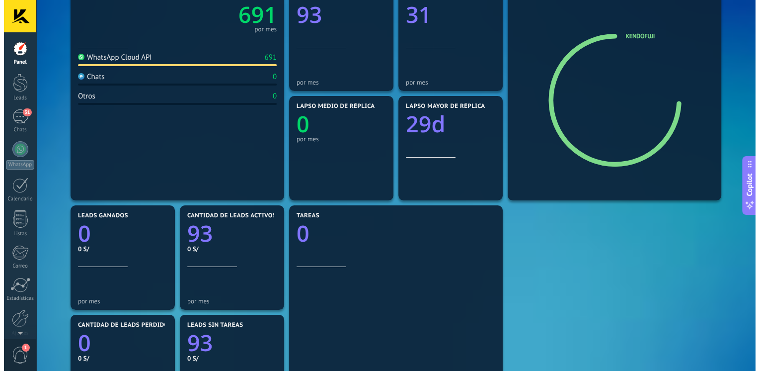
scroll to position [83, 0]
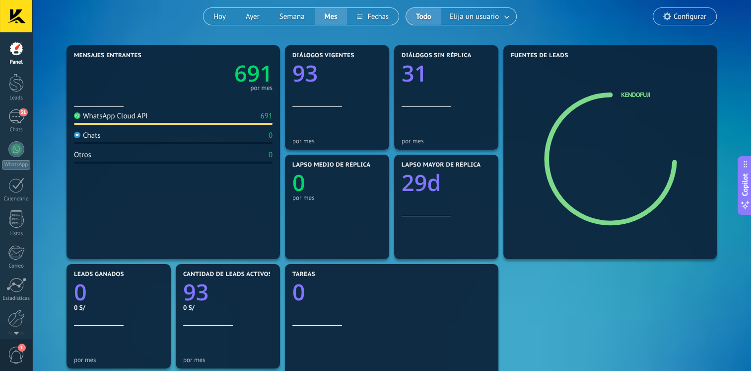
click at [27, 357] on div "1" at bounding box center [16, 354] width 32 height 33
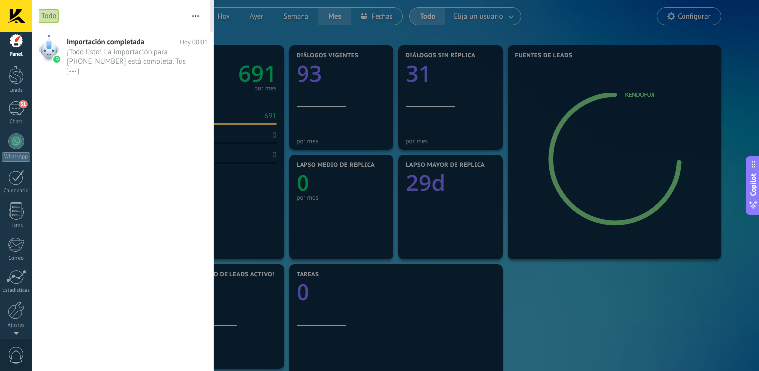
scroll to position [0, 0]
click at [73, 71] on div "•••" at bounding box center [73, 71] width 12 height 7
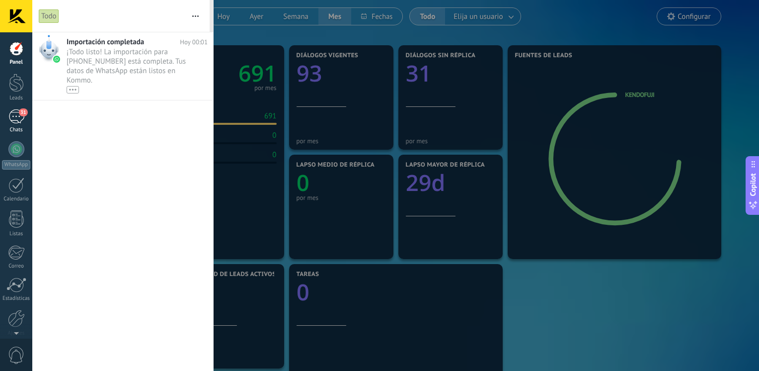
click at [9, 115] on div "31" at bounding box center [16, 116] width 16 height 14
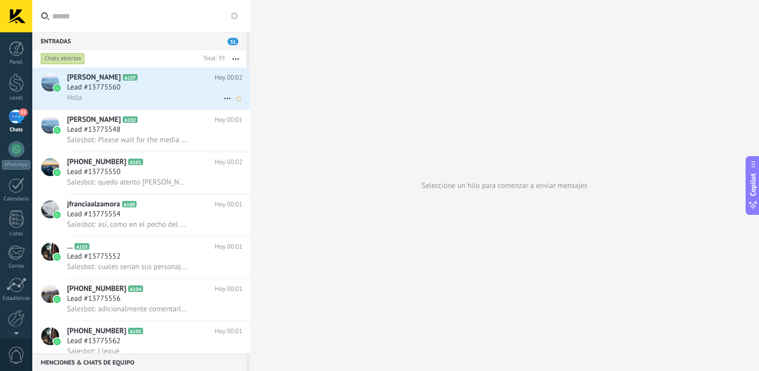
click at [161, 101] on div "Hola" at bounding box center [154, 97] width 175 height 10
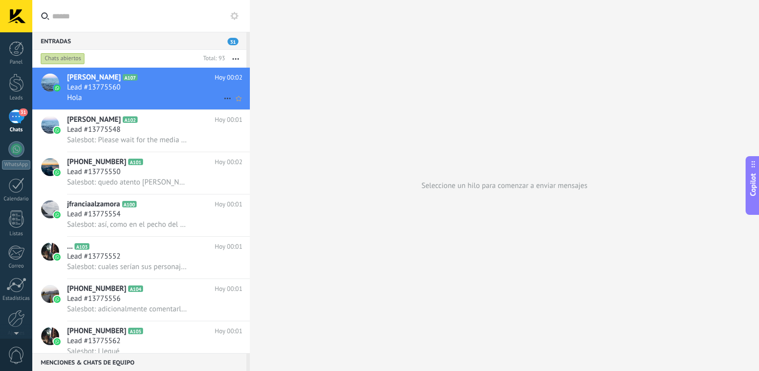
click at [223, 79] on span "Hoy 00:02" at bounding box center [229, 78] width 28 height 10
click at [410, 182] on div "Seleccione un hilo para comenzar a enviar mensajes" at bounding box center [504, 185] width 509 height 371
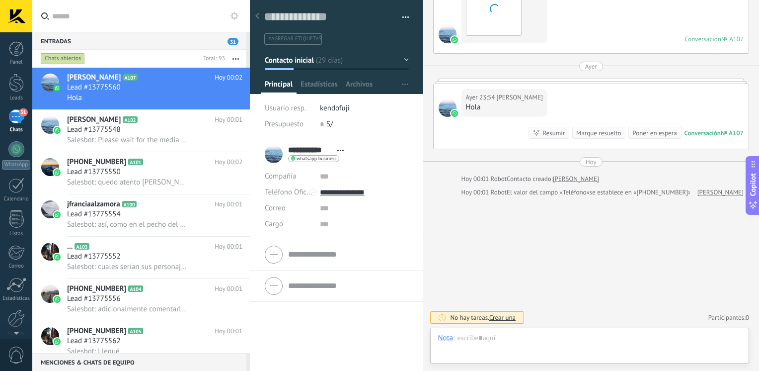
scroll to position [3655, 0]
click at [536, 343] on div at bounding box center [589, 348] width 303 height 30
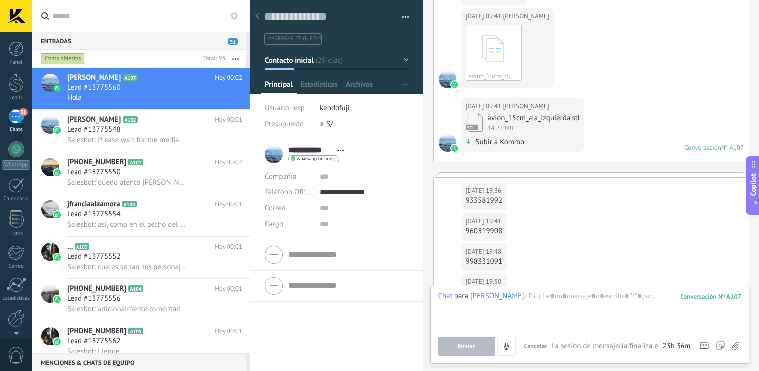
scroll to position [3159, 0]
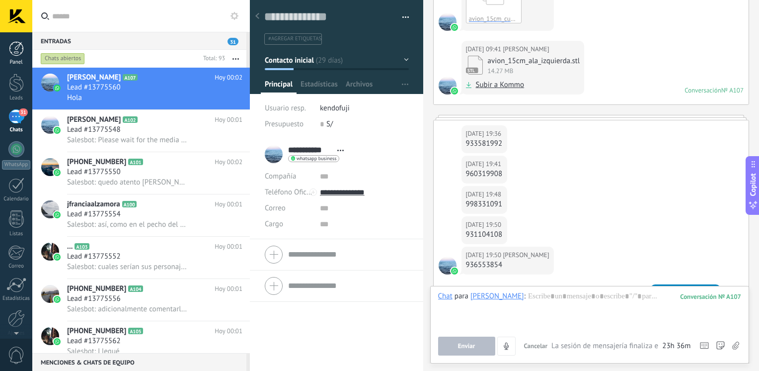
click at [12, 54] on div at bounding box center [16, 48] width 15 height 15
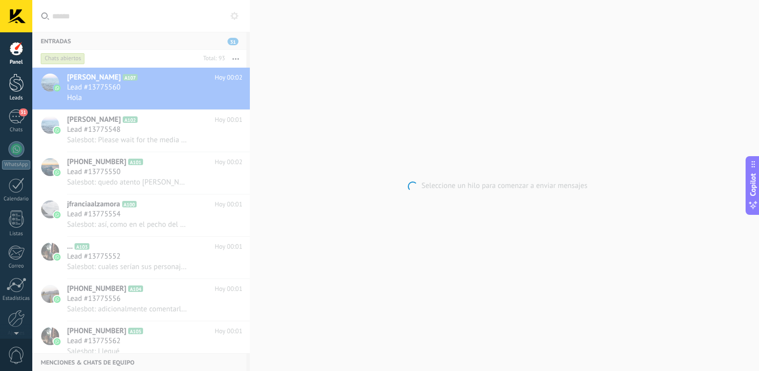
click at [14, 89] on div at bounding box center [16, 83] width 15 height 18
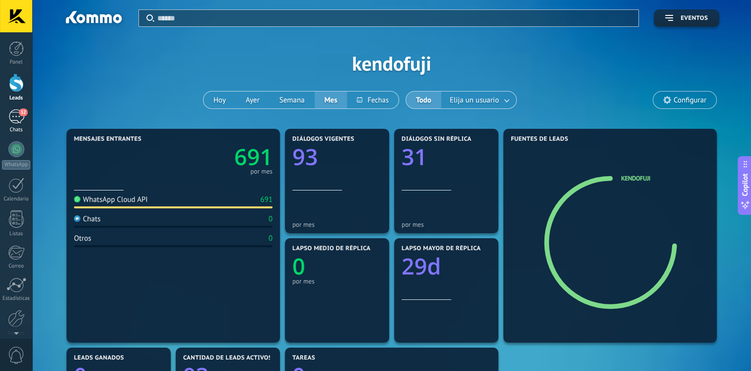
click at [14, 124] on link "32 Chats" at bounding box center [16, 121] width 32 height 24
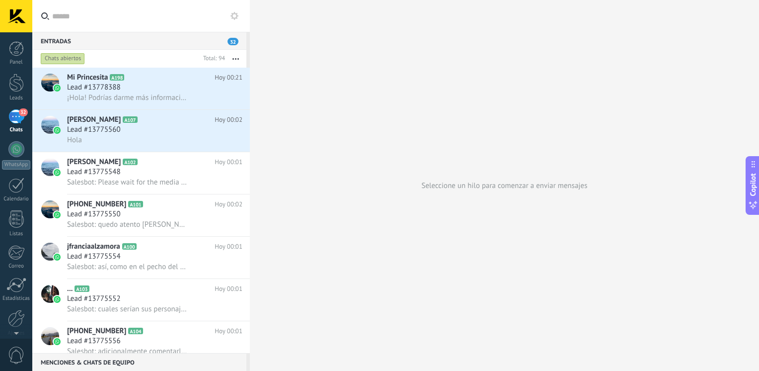
click at [235, 17] on icon at bounding box center [234, 16] width 8 height 8
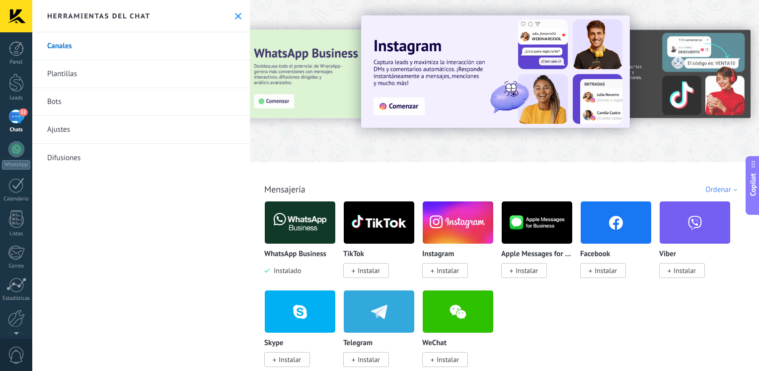
click at [14, 112] on div "32" at bounding box center [16, 116] width 16 height 14
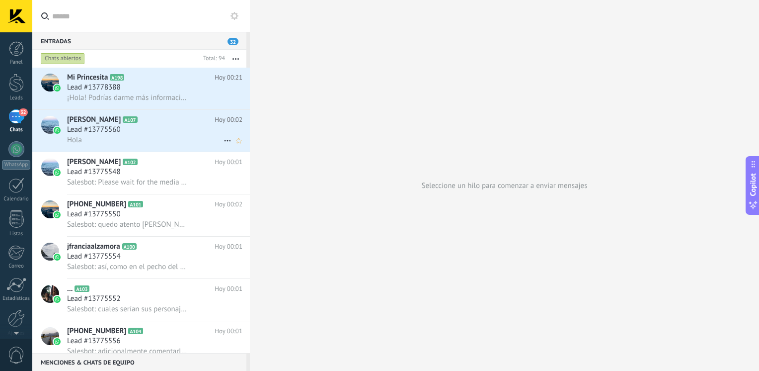
click at [119, 125] on h2 "Renato MAIN A107" at bounding box center [141, 120] width 148 height 10
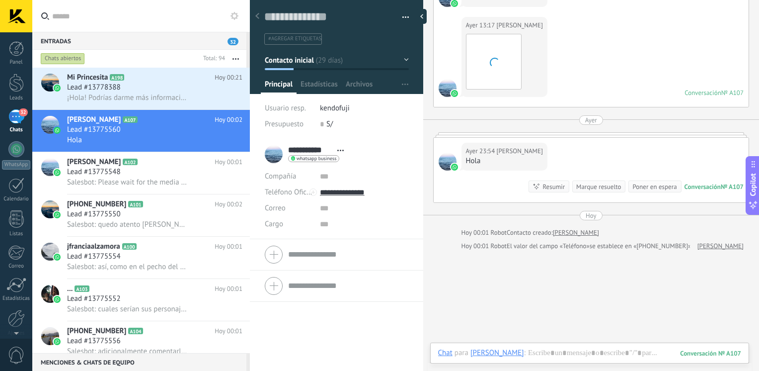
scroll to position [14, 0]
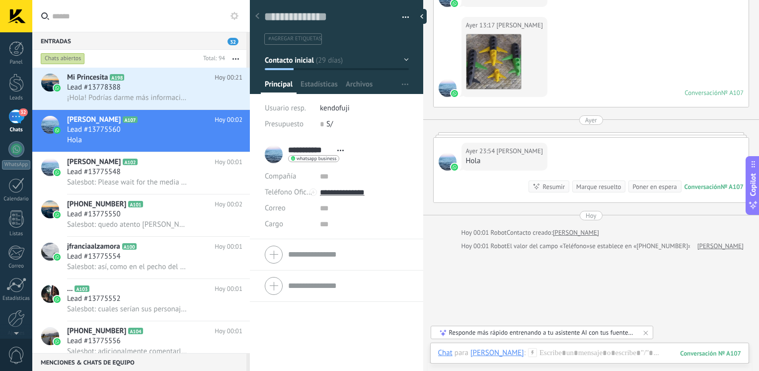
click at [545, 174] on div "Ayer 23:54 Renato MAIN Hola Conversación № A107 Conversación № A107 Resumir Res…" at bounding box center [591, 170] width 315 height 65
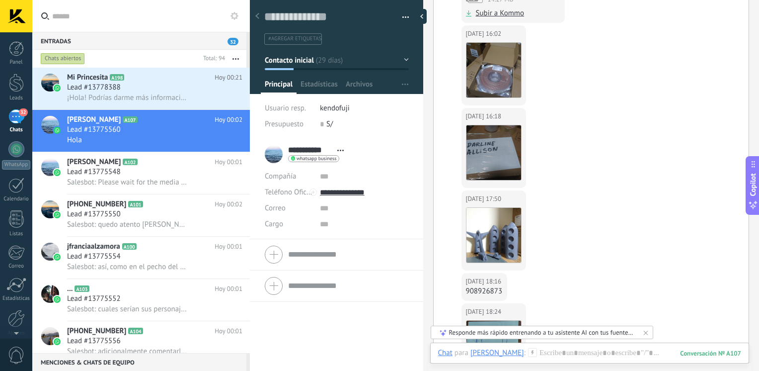
scroll to position [2425, 0]
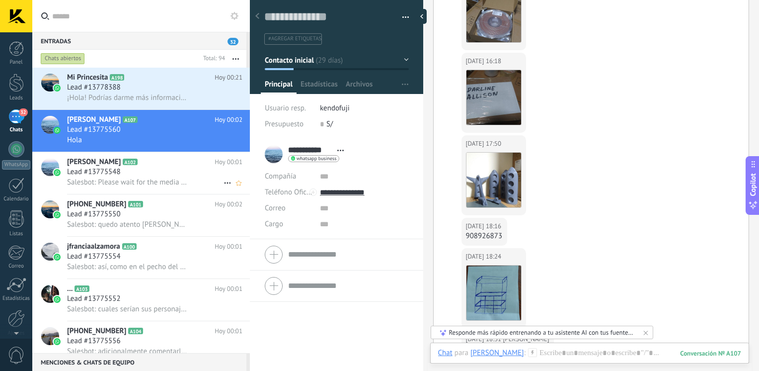
click at [93, 168] on div "Jose A102 Hoy 00:01 Lead #13775548 Salesbot: Please wait for the media to load …" at bounding box center [158, 173] width 183 height 42
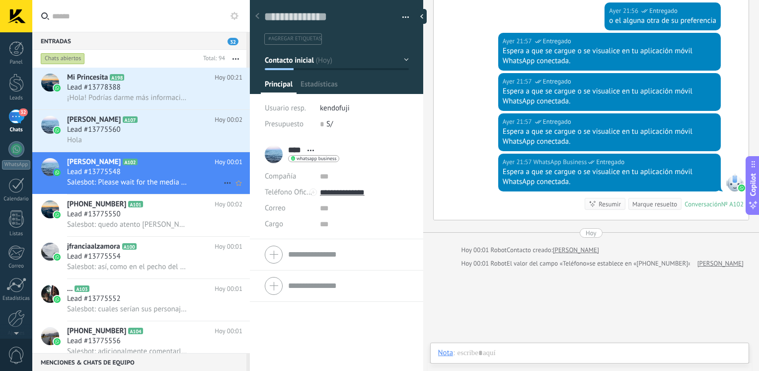
scroll to position [14, 0]
click at [117, 127] on span "Lead #13775560" at bounding box center [94, 130] width 54 height 10
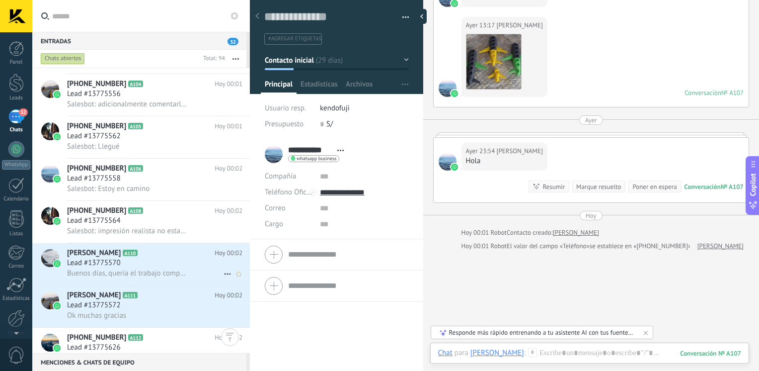
scroll to position [331, 0]
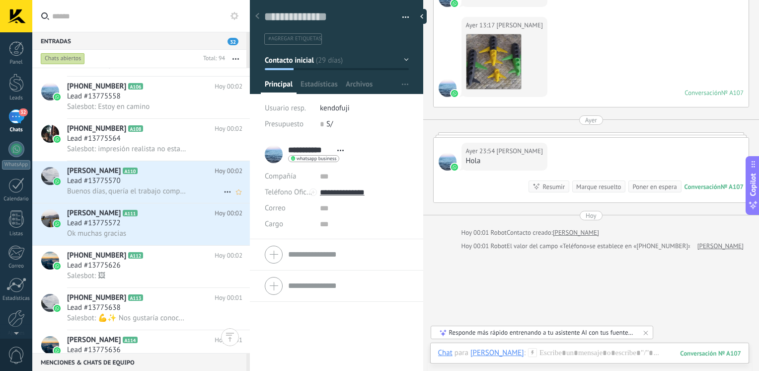
click at [131, 186] on div "Lead #13775570" at bounding box center [154, 181] width 175 height 10
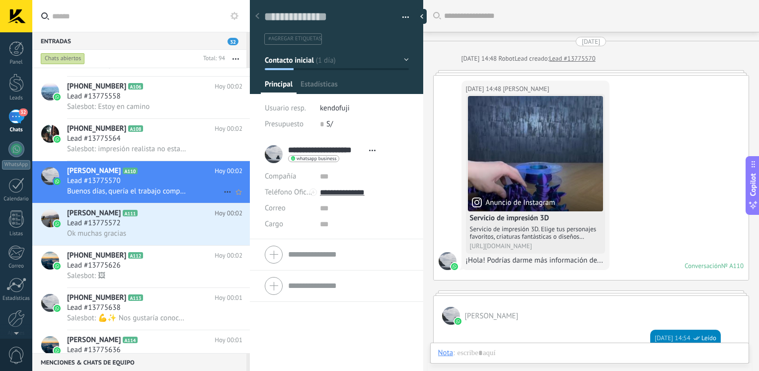
scroll to position [942, 0]
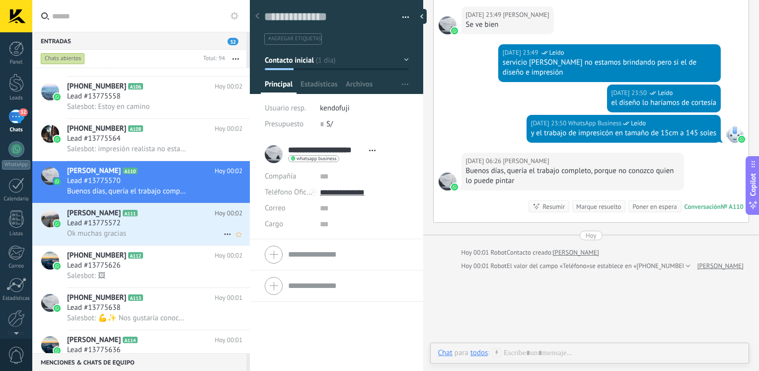
click at [116, 233] on div "Ok muchas gracias" at bounding box center [154, 233] width 175 height 10
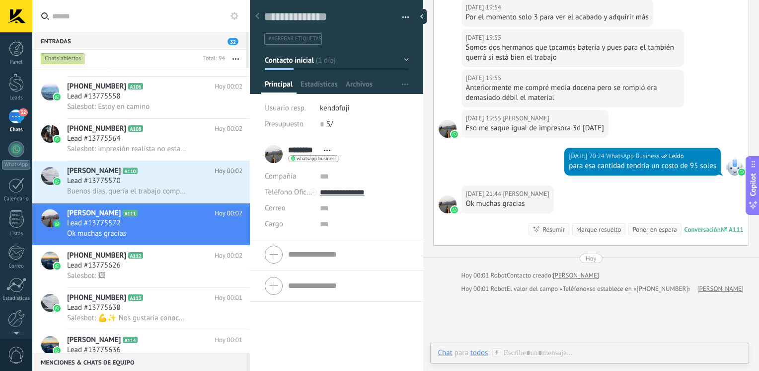
scroll to position [745, 0]
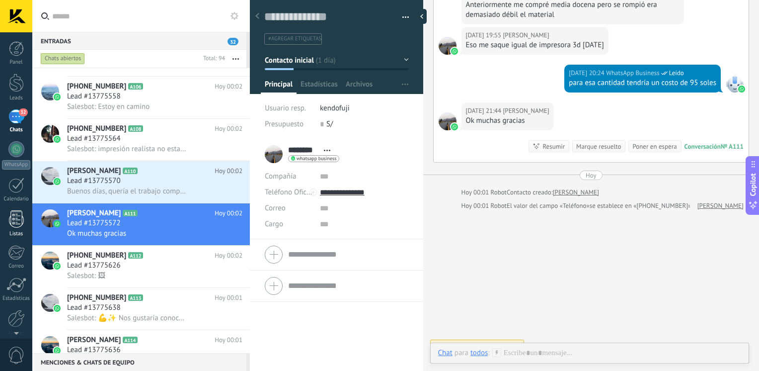
click at [12, 226] on div at bounding box center [16, 218] width 15 height 17
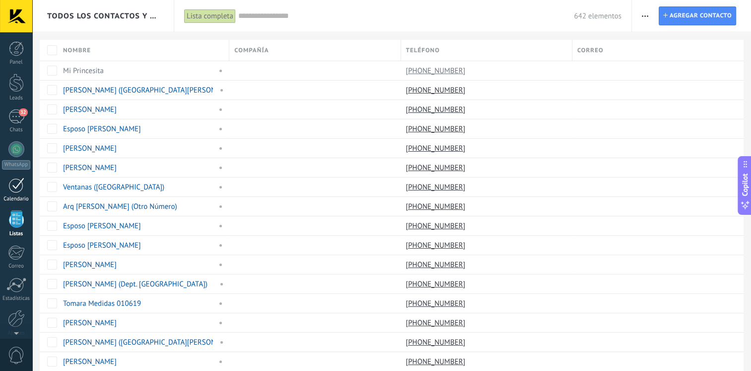
click at [14, 185] on div at bounding box center [16, 184] width 16 height 15
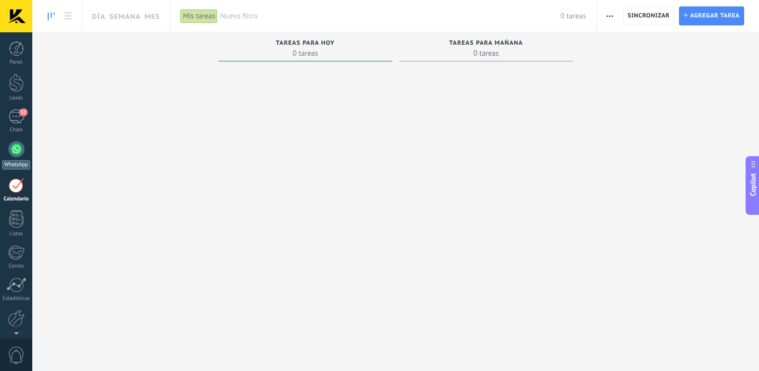
click at [18, 158] on link "WhatsApp" at bounding box center [16, 155] width 32 height 28
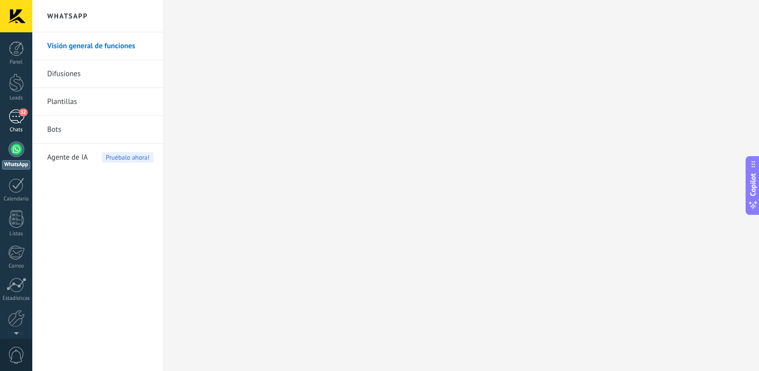
click at [14, 113] on div "32" at bounding box center [16, 116] width 16 height 14
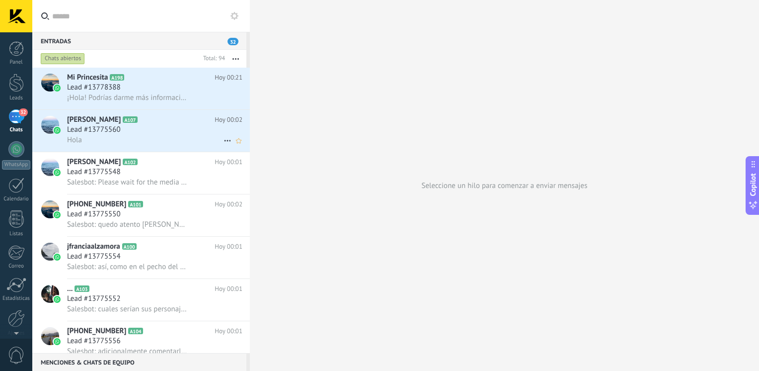
click at [134, 135] on div "Lead #13775560" at bounding box center [154, 130] width 175 height 10
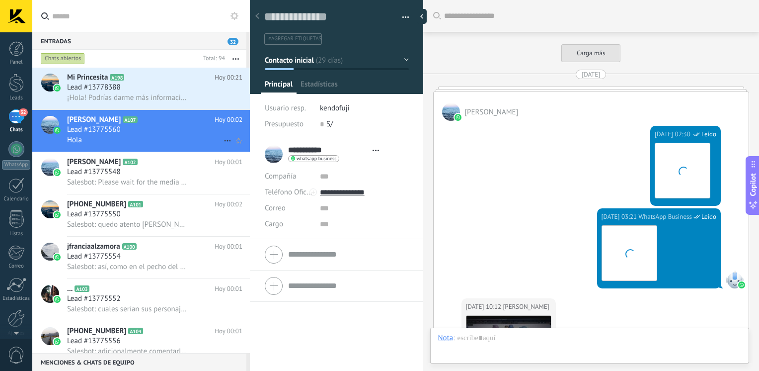
type textarea "**********"
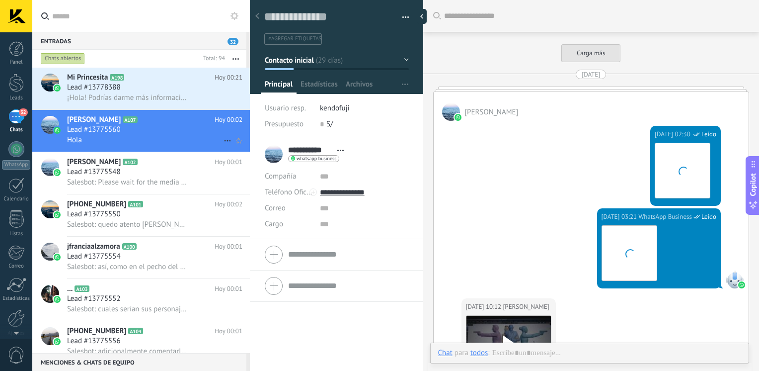
scroll to position [3584, 0]
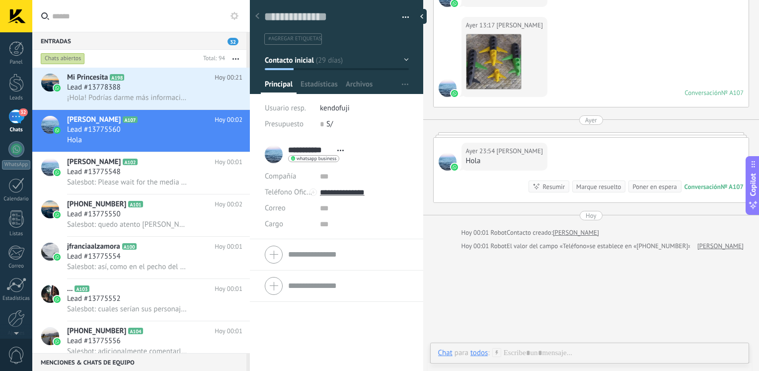
click at [400, 14] on button "button" at bounding box center [402, 17] width 14 height 15
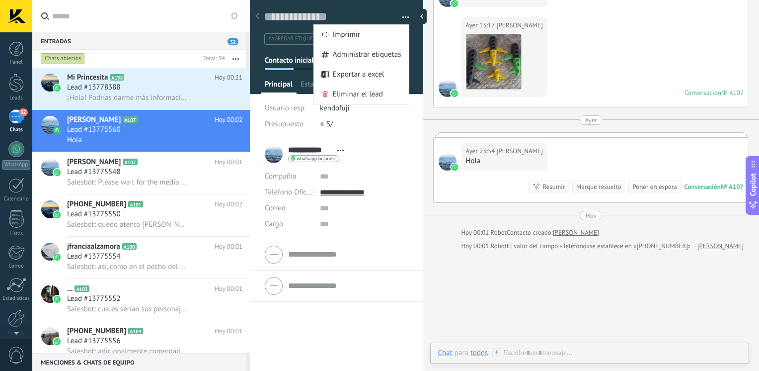
click at [273, 208] on span "Correo" at bounding box center [275, 207] width 21 height 9
click at [377, 333] on div "**********" at bounding box center [336, 255] width 173 height 232
click at [404, 16] on button "button" at bounding box center [402, 17] width 14 height 15
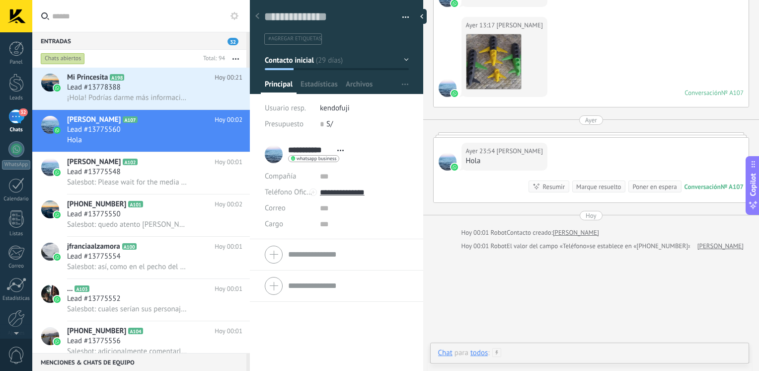
click at [567, 351] on div at bounding box center [589, 363] width 303 height 30
click at [139, 170] on div "Lead #13775548" at bounding box center [154, 172] width 175 height 10
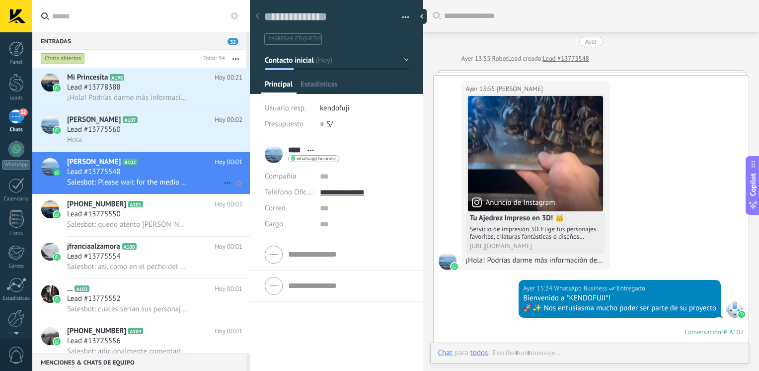
scroll to position [574, 0]
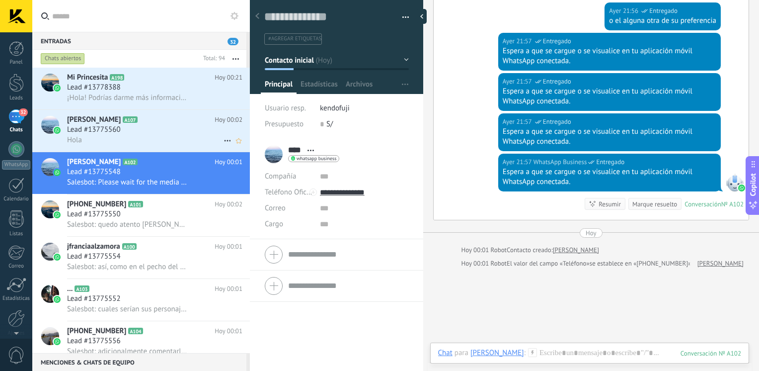
click at [144, 136] on div "Hola" at bounding box center [154, 140] width 175 height 10
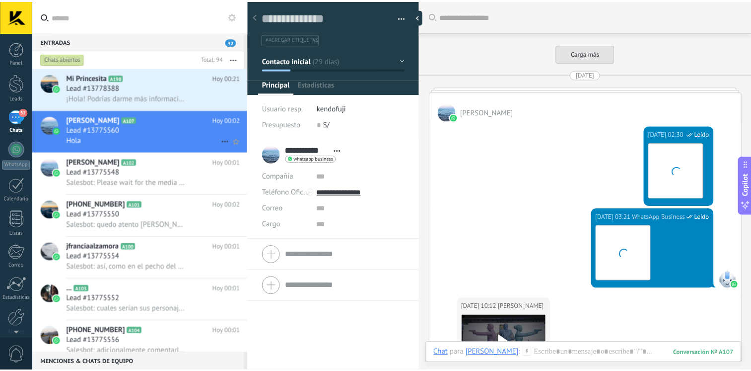
scroll to position [3584, 0]
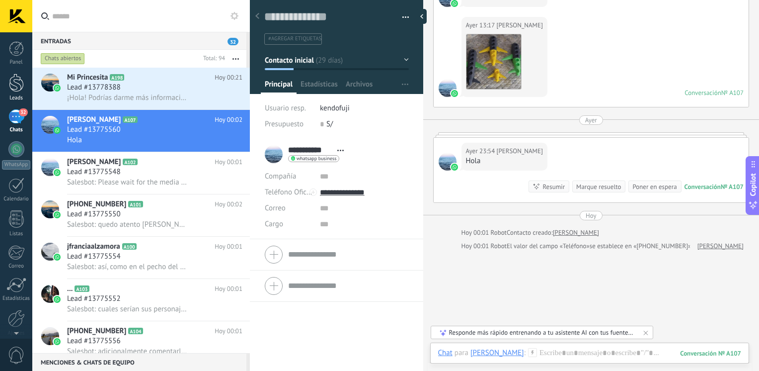
click at [14, 88] on div at bounding box center [16, 83] width 15 height 18
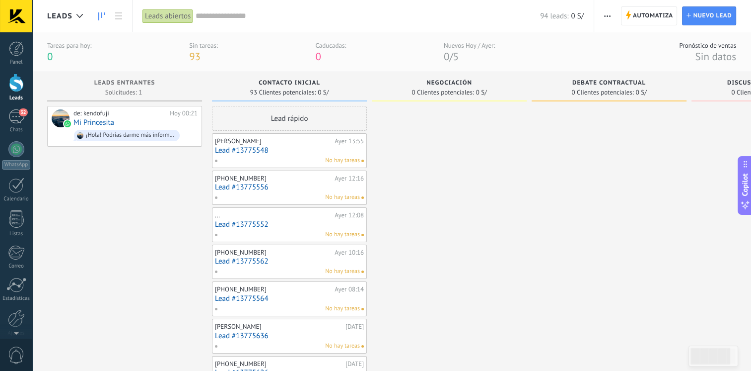
click at [279, 148] on link "Lead #13775548" at bounding box center [289, 150] width 149 height 8
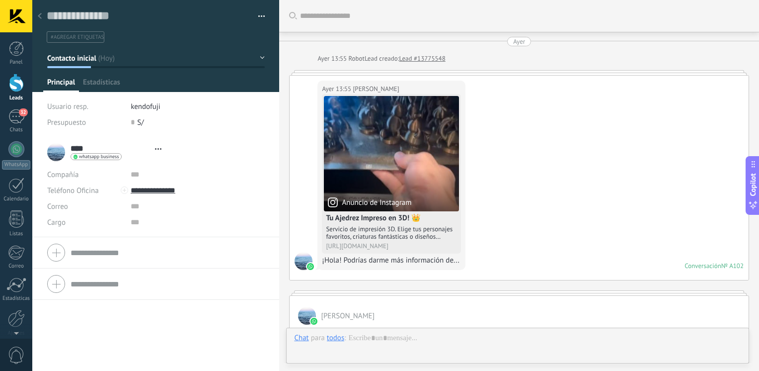
type textarea "**********"
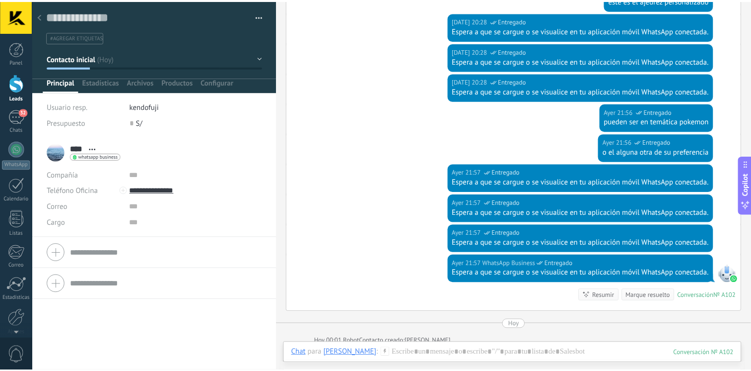
scroll to position [624, 0]
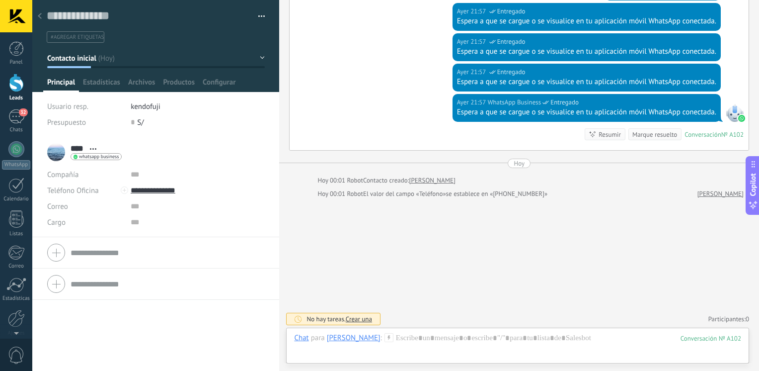
click at [40, 13] on icon at bounding box center [40, 16] width 4 height 6
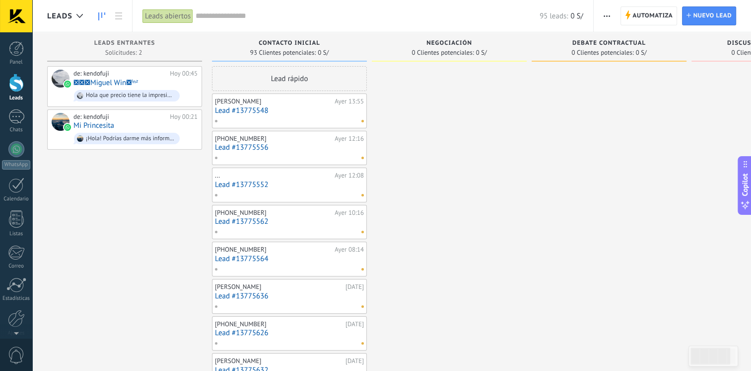
click at [13, 18] on div at bounding box center [16, 16] width 32 height 32
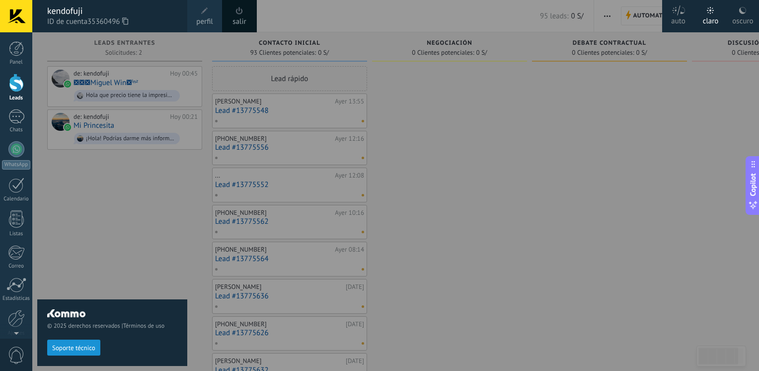
click at [51, 9] on div "kendofuji" at bounding box center [112, 10] width 130 height 11
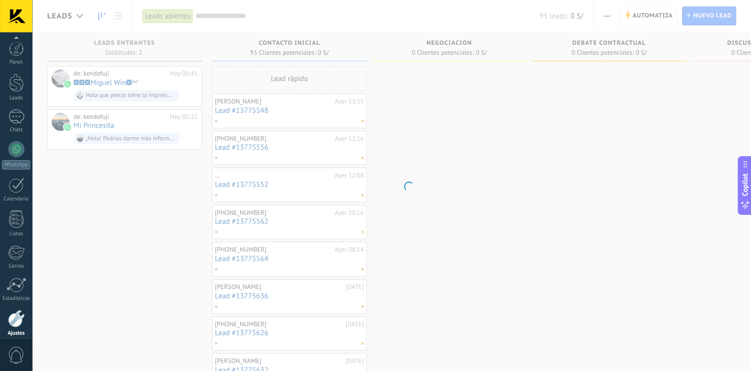
scroll to position [42, 0]
